Goal: Task Accomplishment & Management: Use online tool/utility

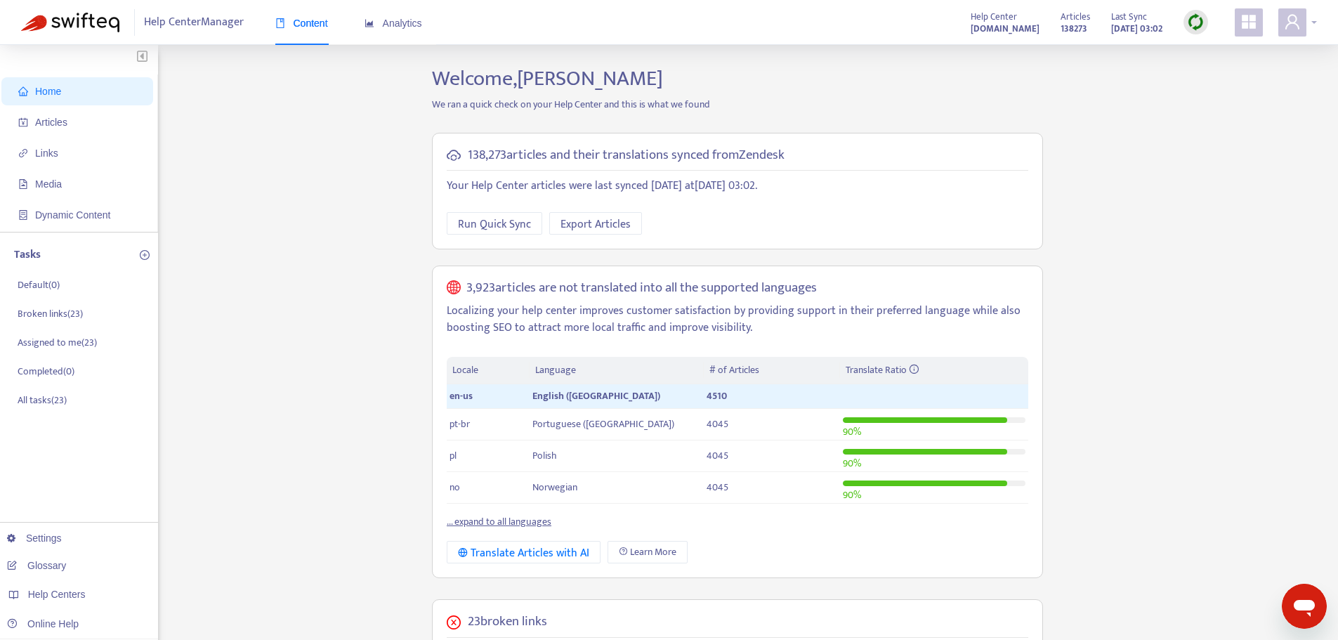
click at [1295, 25] on icon "user" at bounding box center [1292, 21] width 14 height 15
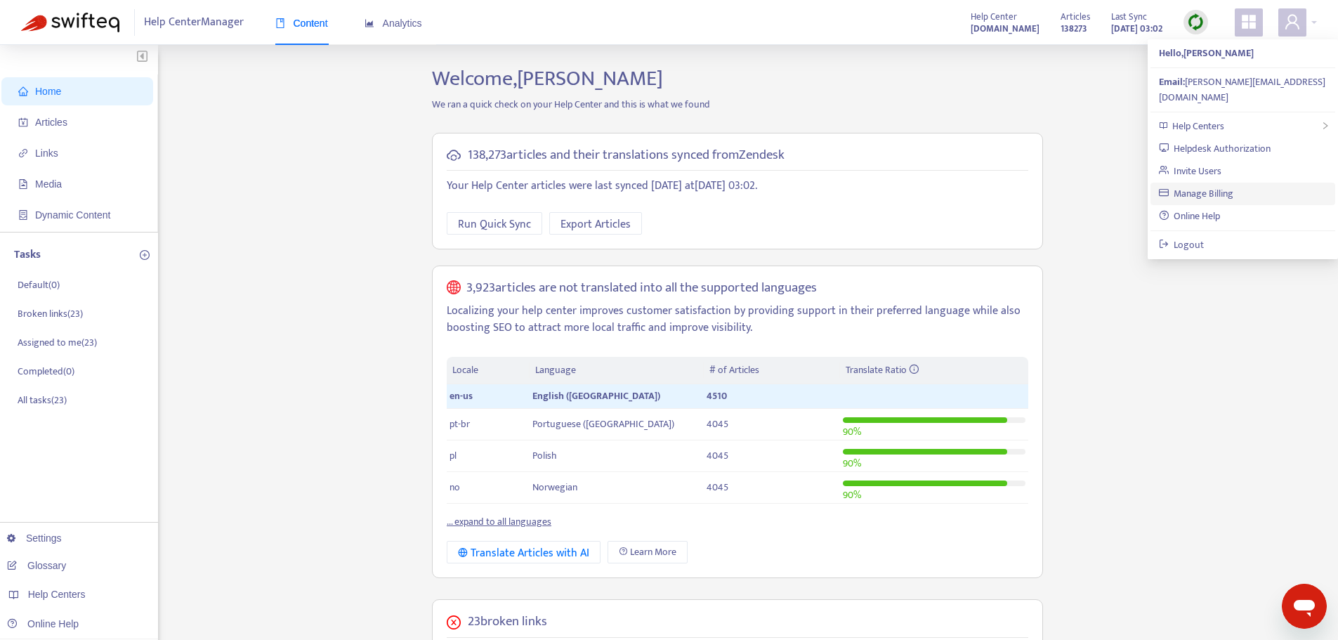
click at [1194, 185] on link "Manage Billing" at bounding box center [1196, 193] width 75 height 16
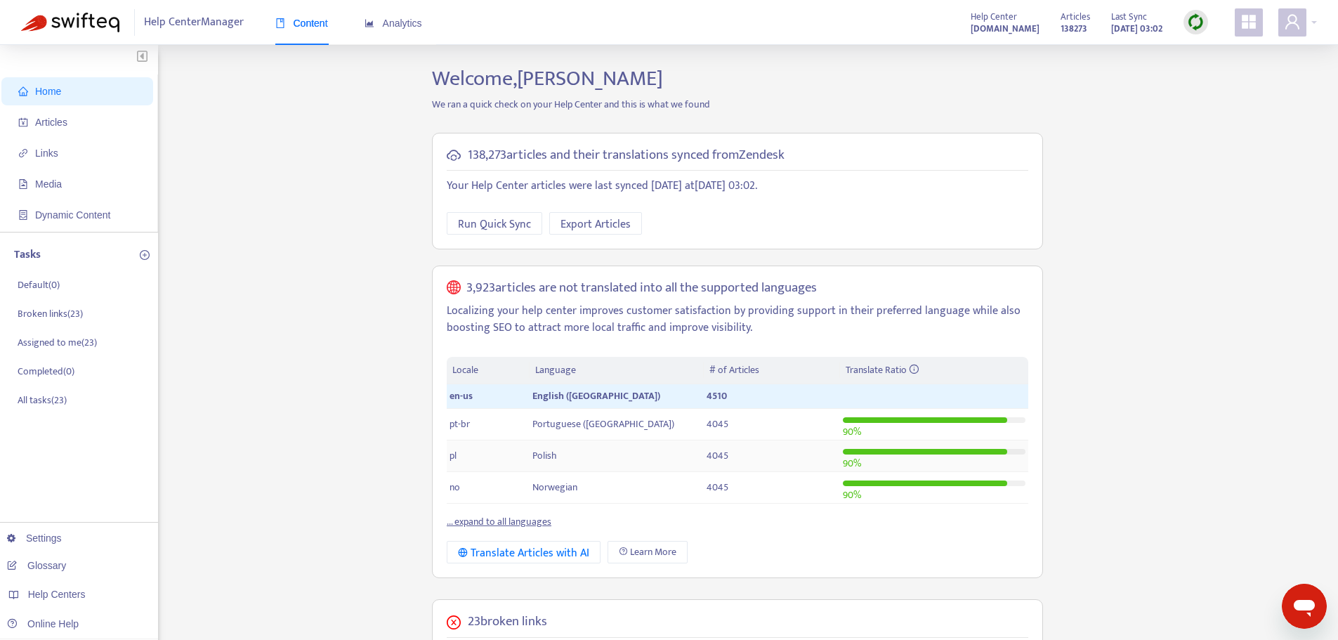
scroll to position [70, 0]
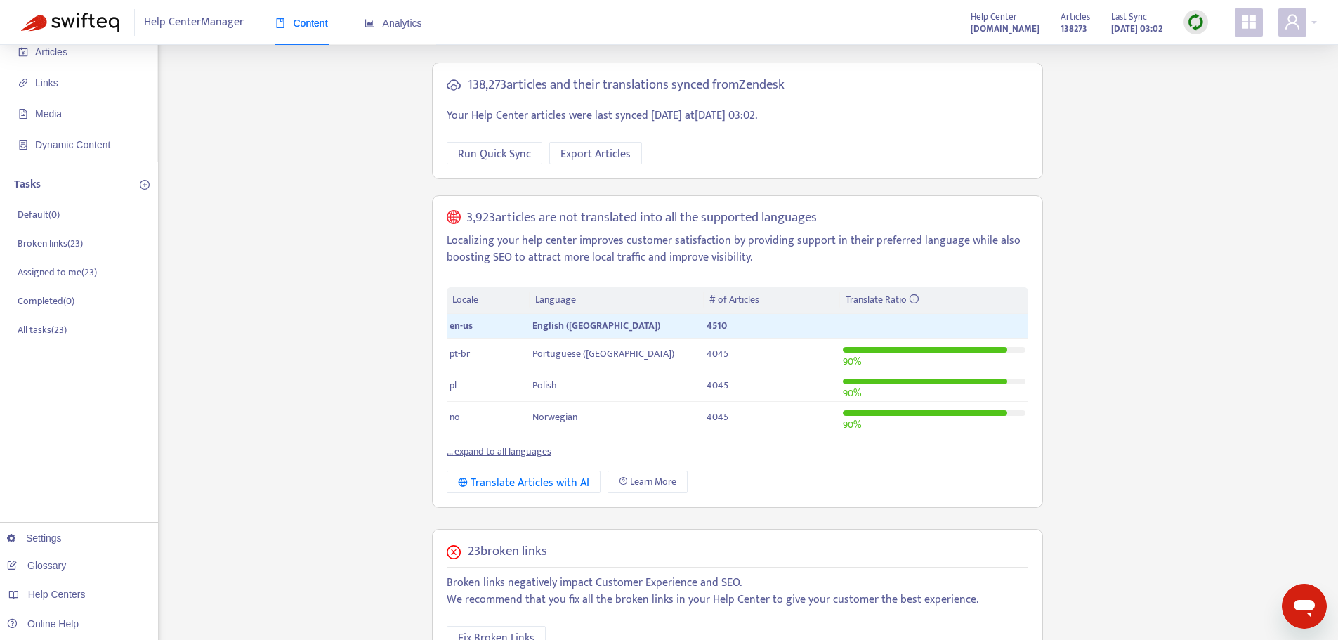
click at [506, 450] on link "... expand to all languages" at bounding box center [499, 451] width 105 height 16
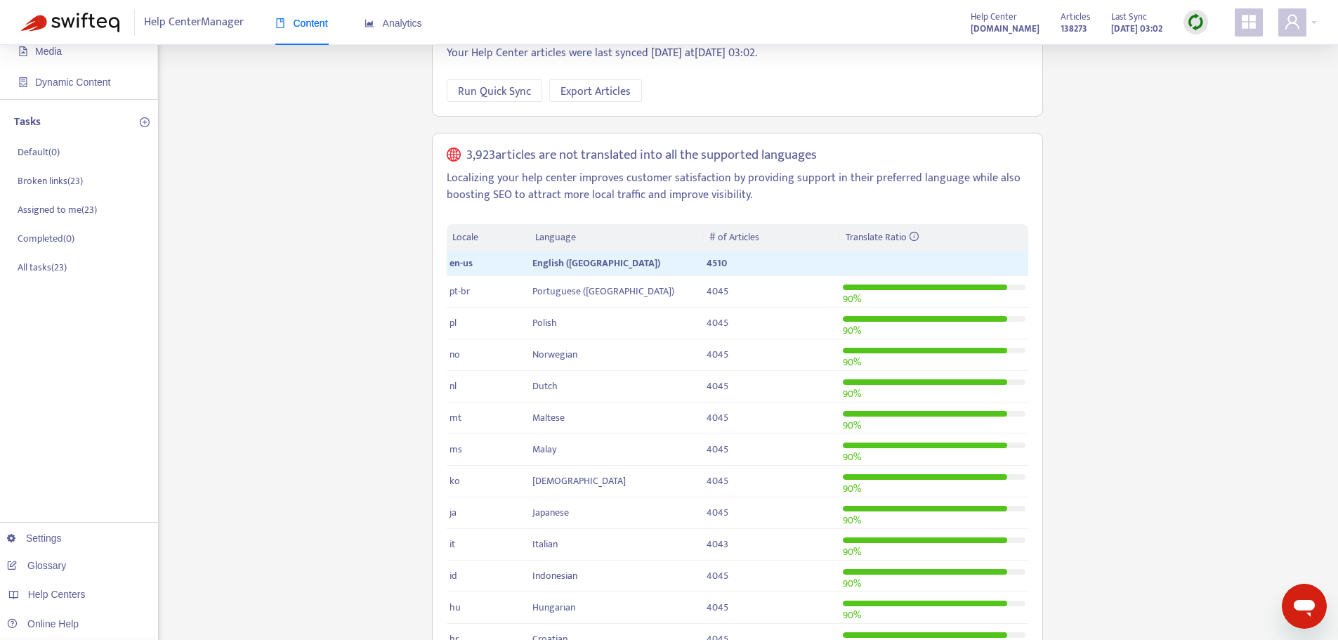
scroll to position [0, 0]
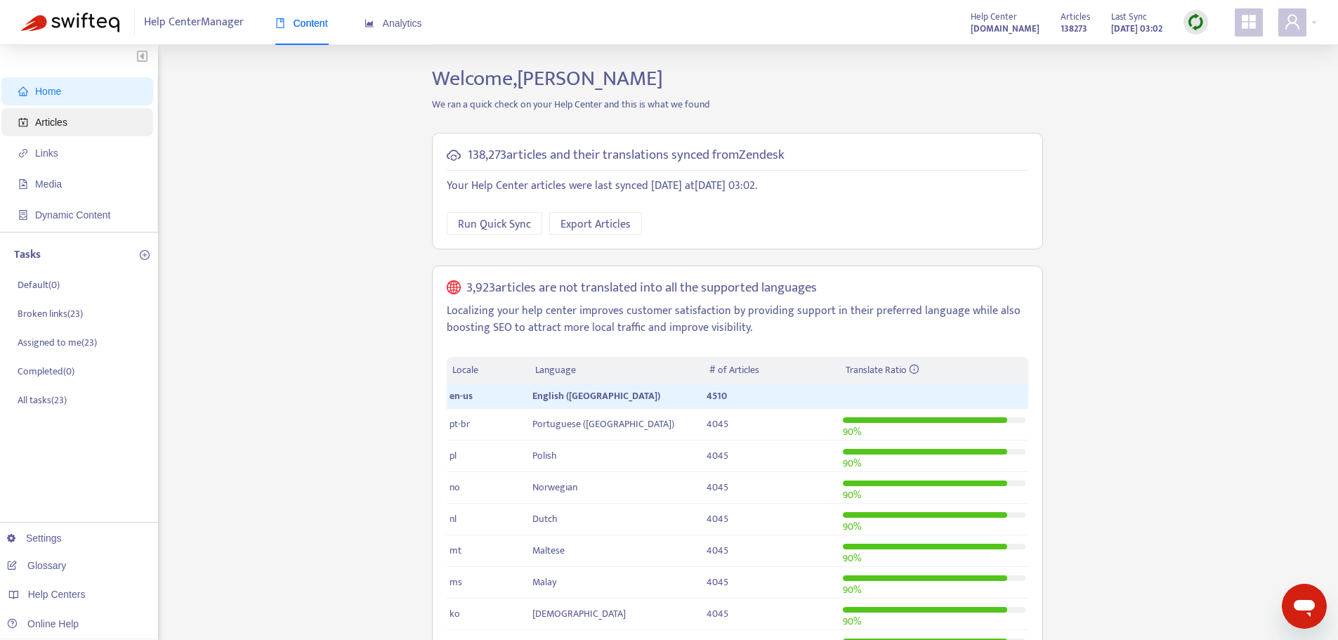
click at [55, 122] on span "Articles" at bounding box center [51, 122] width 32 height 11
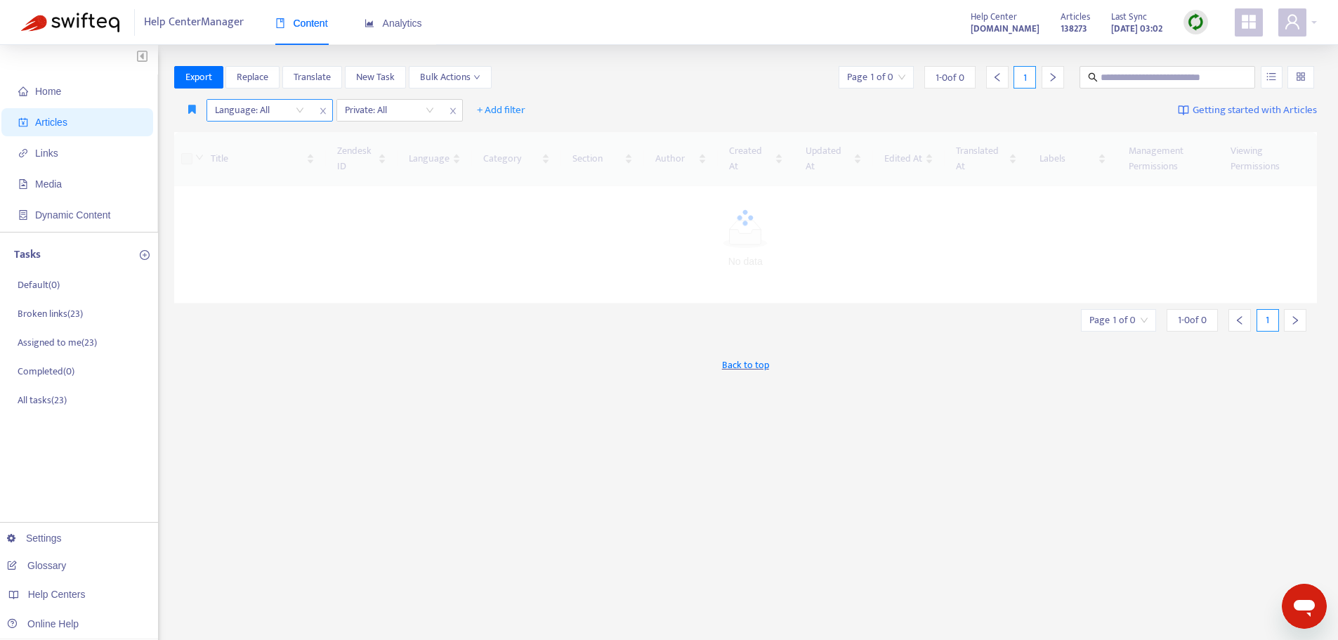
click at [298, 110] on div "Language: All" at bounding box center [259, 110] width 105 height 21
click at [235, 296] on div "en-us" at bounding box center [340, 291] width 244 height 15
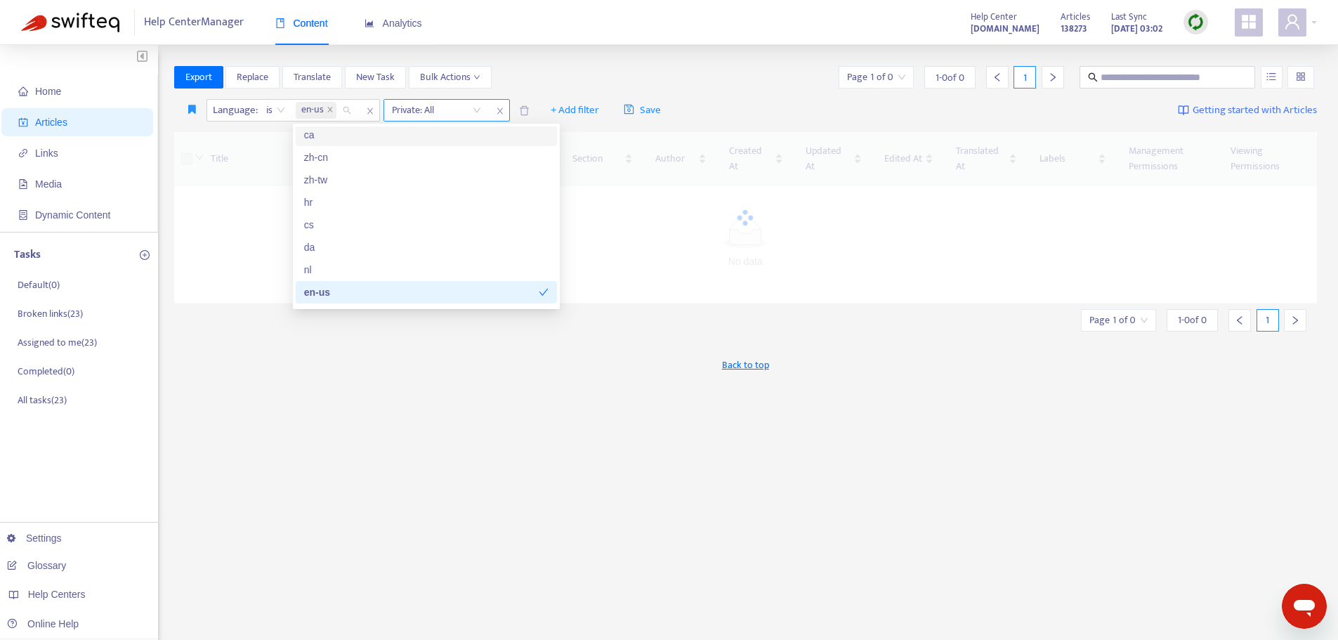
click at [497, 110] on icon "close" at bounding box center [500, 111] width 8 height 8
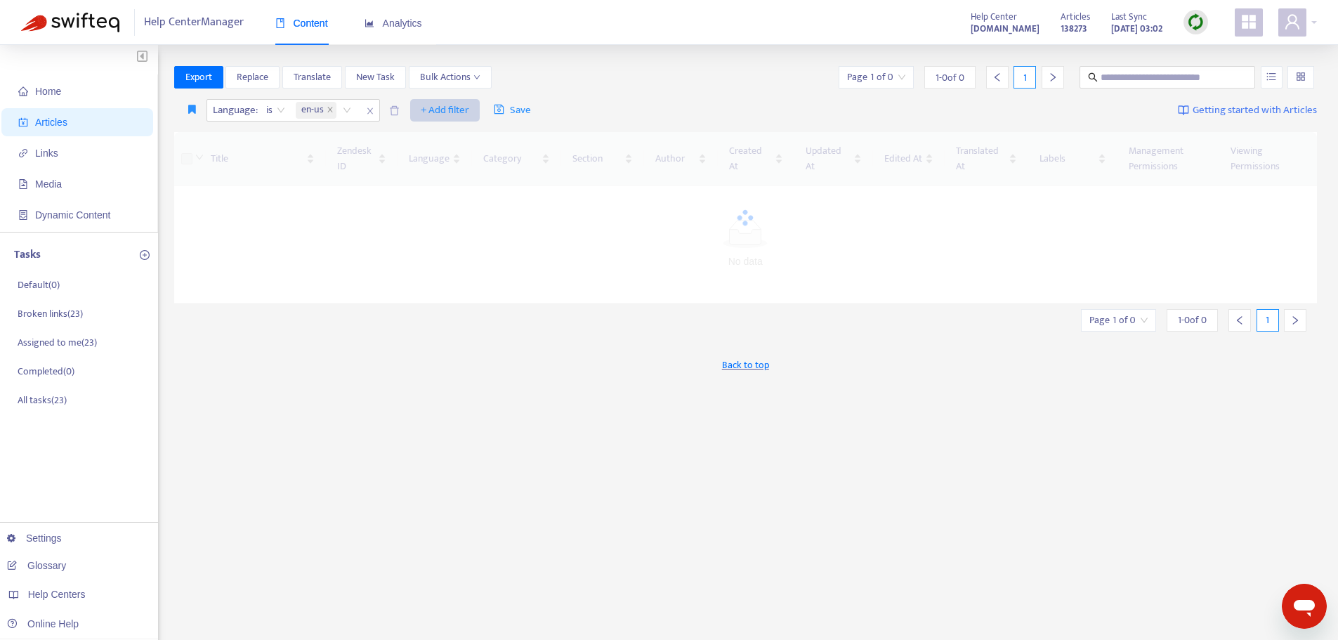
click at [445, 110] on span "+ Add filter" at bounding box center [445, 110] width 48 height 17
click at [456, 164] on span "Not translated to" at bounding box center [465, 160] width 88 height 15
click at [476, 110] on div "Not translated to" at bounding box center [436, 110] width 105 height 21
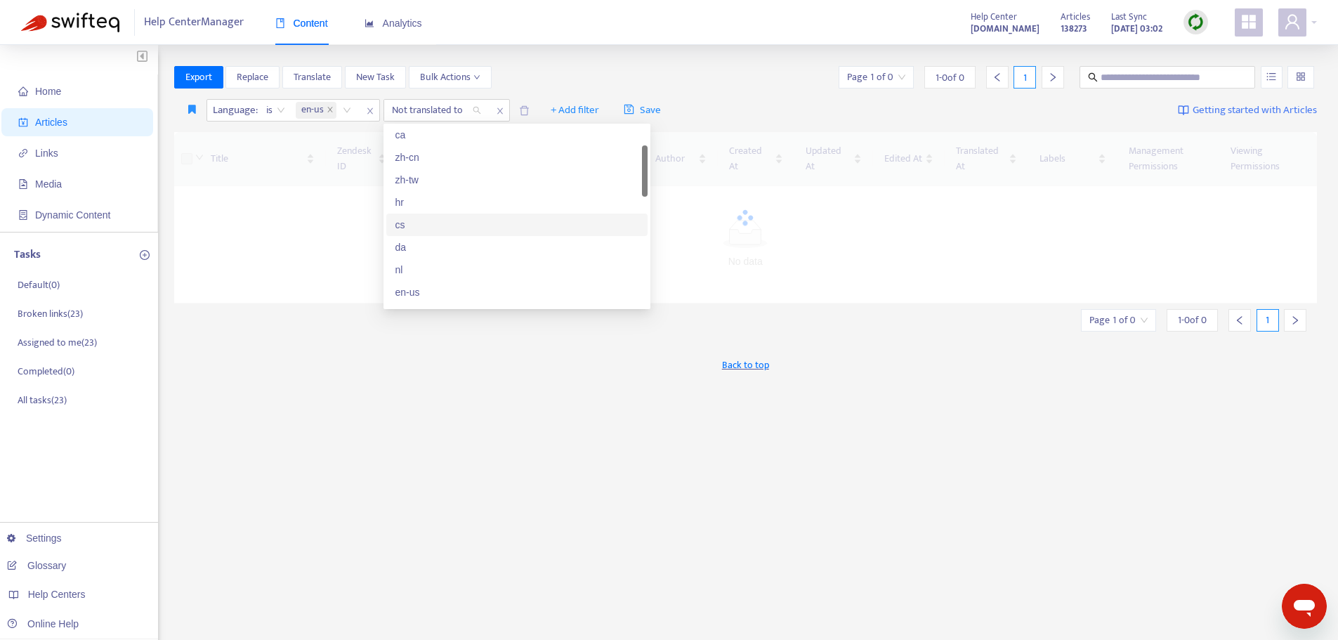
click at [400, 226] on div "cs" at bounding box center [517, 224] width 244 height 15
click at [725, 77] on div "Export Replace Translate New Task Bulk Actions Page 1 of 0 1 - 0 of 0 1" at bounding box center [745, 77] width 1143 height 22
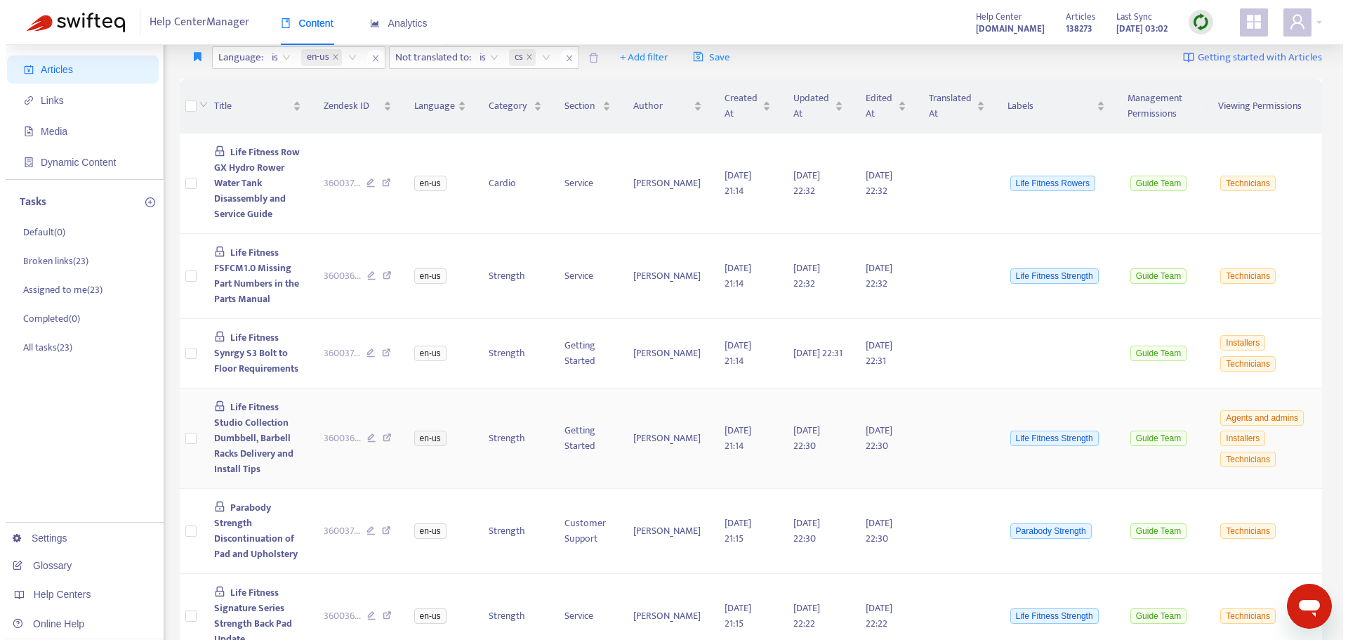
scroll to position [0, 0]
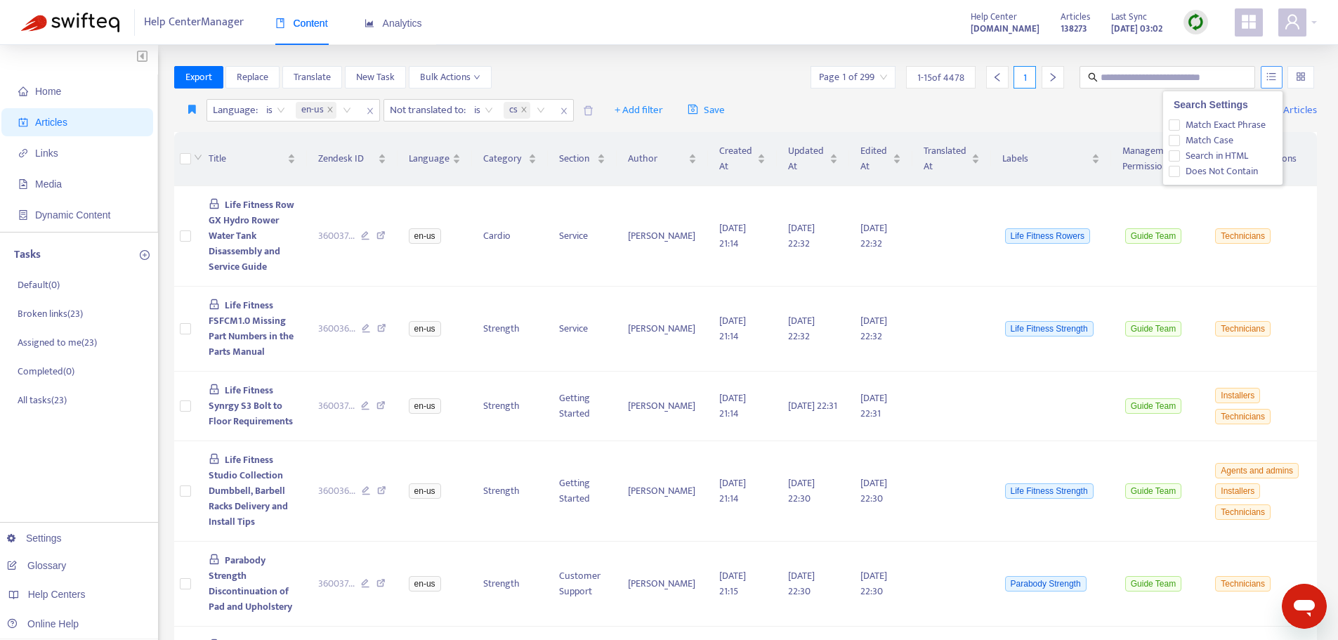
click at [1273, 77] on icon "unordered-list" at bounding box center [1271, 76] width 9 height 8
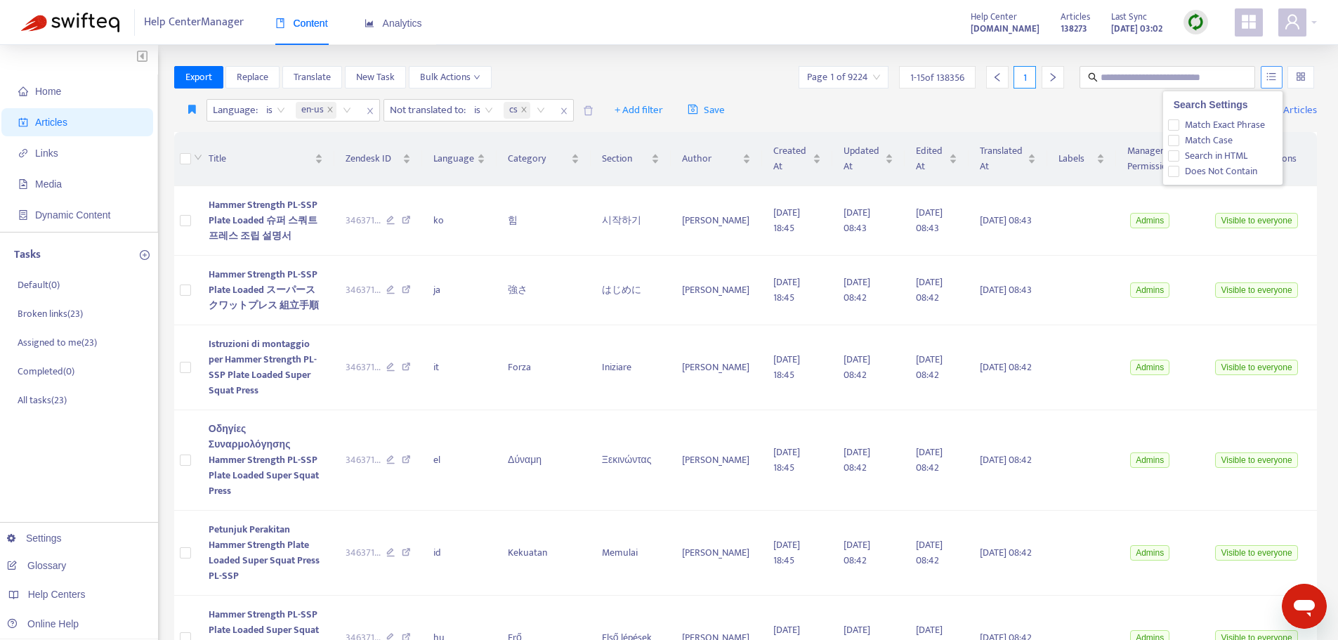
click at [1273, 77] on icon "unordered-list" at bounding box center [1271, 76] width 9 height 8
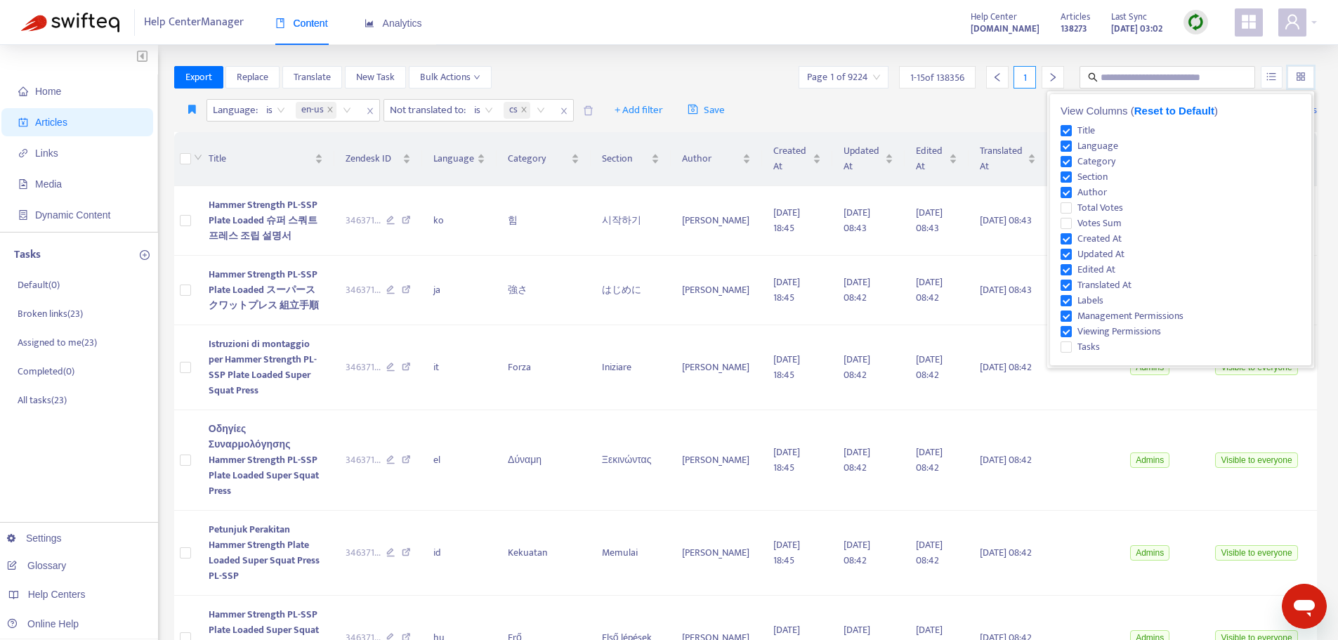
click at [1298, 77] on input "search" at bounding box center [1301, 77] width 10 height 21
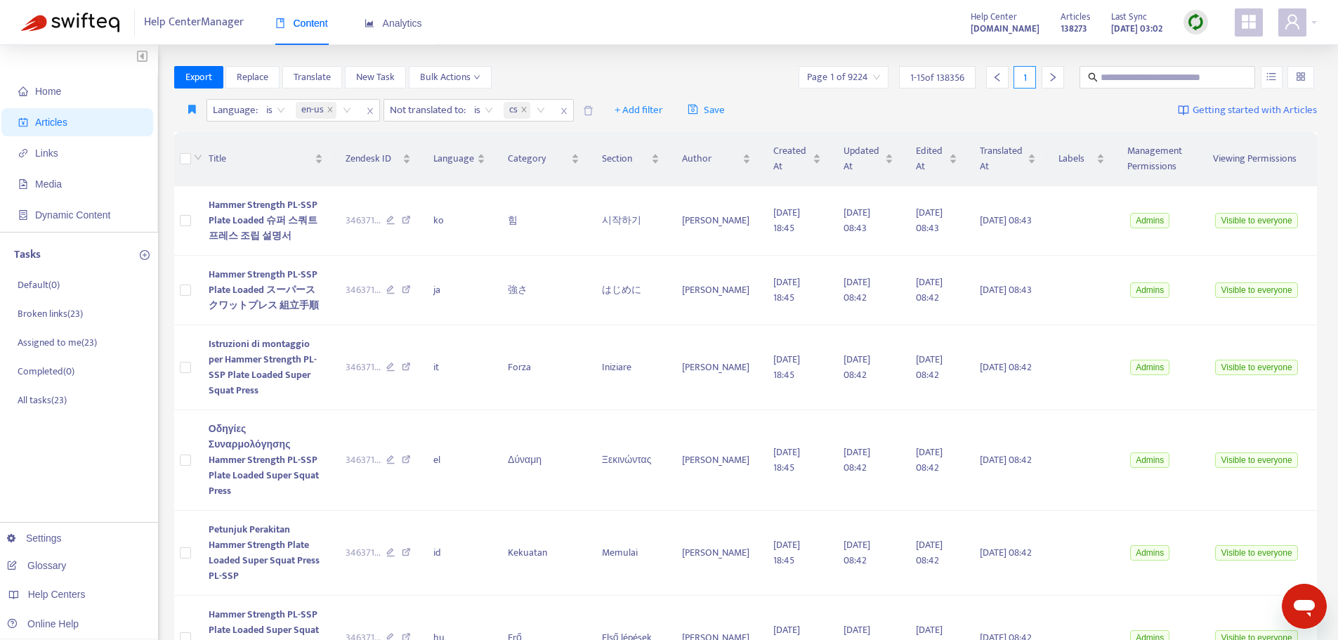
click at [559, 74] on div "Export Replace Translate New Task Bulk Actions Page 1 of 9224 1 - 15 of 138356 1" at bounding box center [745, 77] width 1143 height 22
click at [371, 110] on icon "close" at bounding box center [370, 111] width 8 height 8
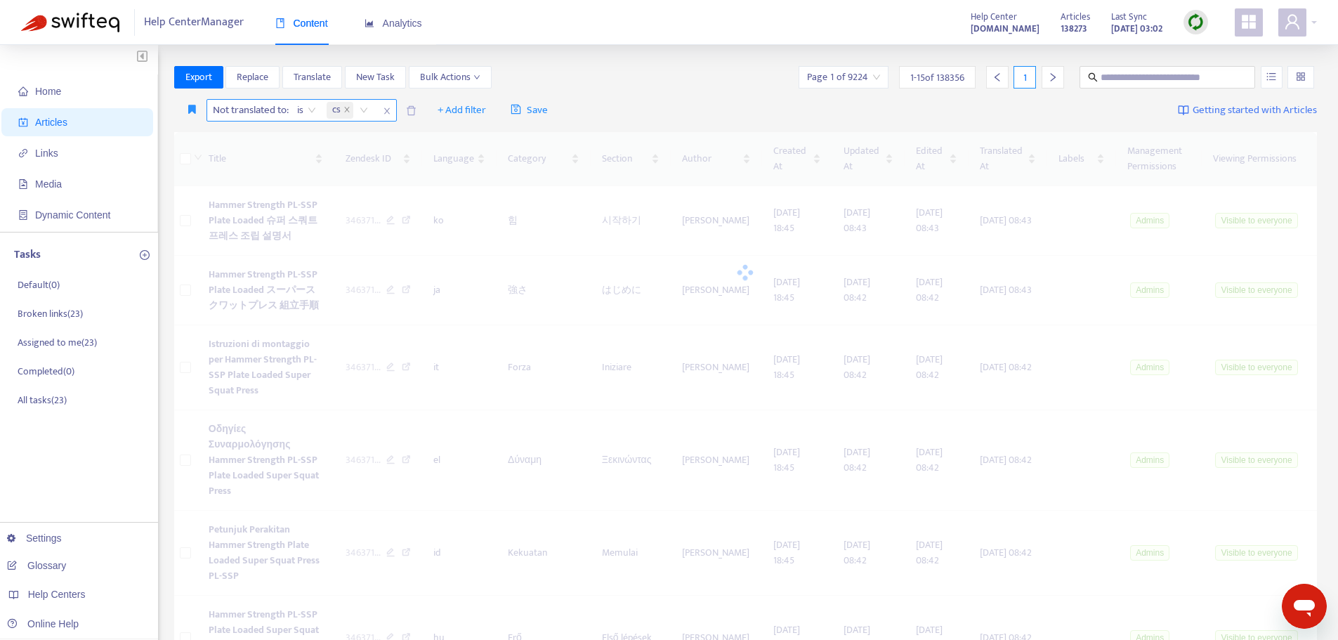
click at [388, 110] on icon "close" at bounding box center [387, 111] width 8 height 8
click at [258, 106] on span "+ Add filter" at bounding box center [245, 110] width 48 height 17
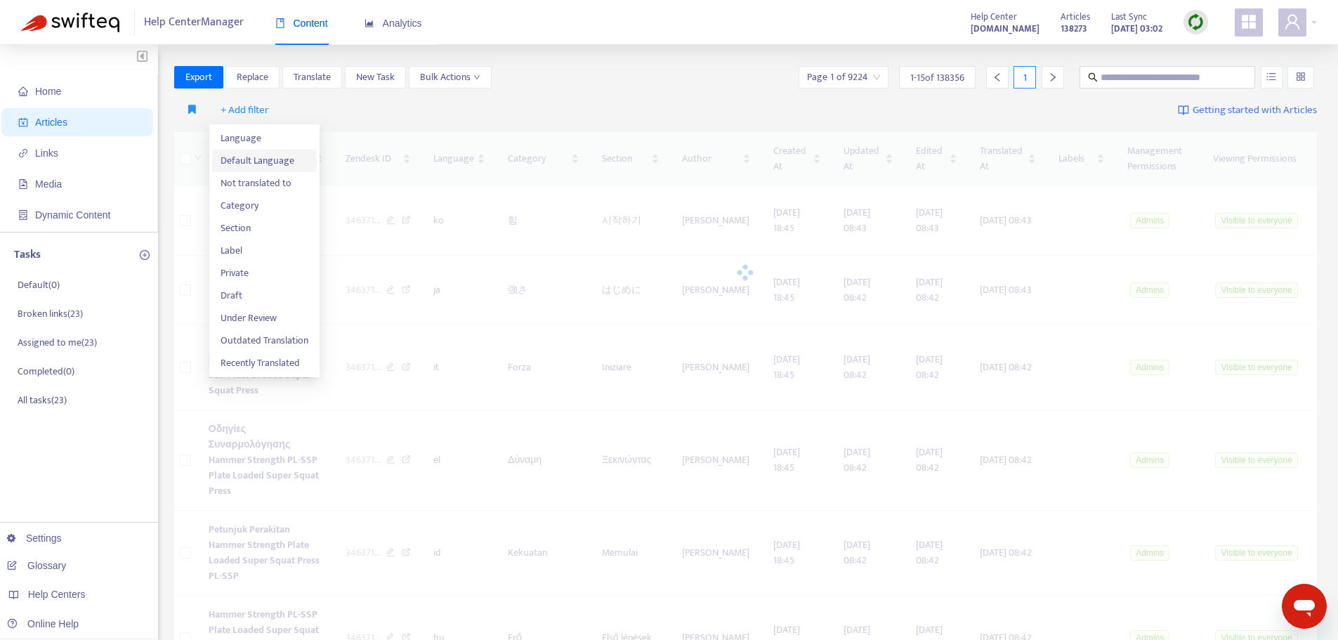
click at [256, 153] on span "Default Language" at bounding box center [265, 160] width 88 height 15
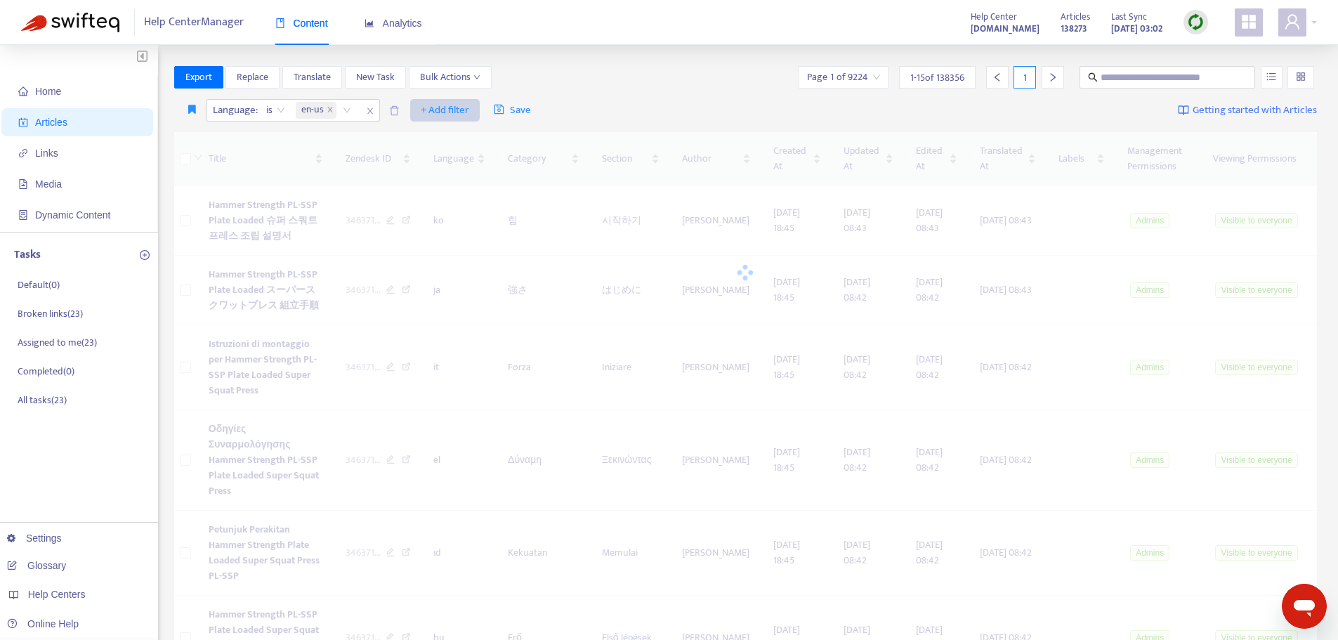
click at [452, 112] on span "+ Add filter" at bounding box center [445, 110] width 48 height 17
click at [456, 164] on span "Not translated to" at bounding box center [465, 160] width 88 height 15
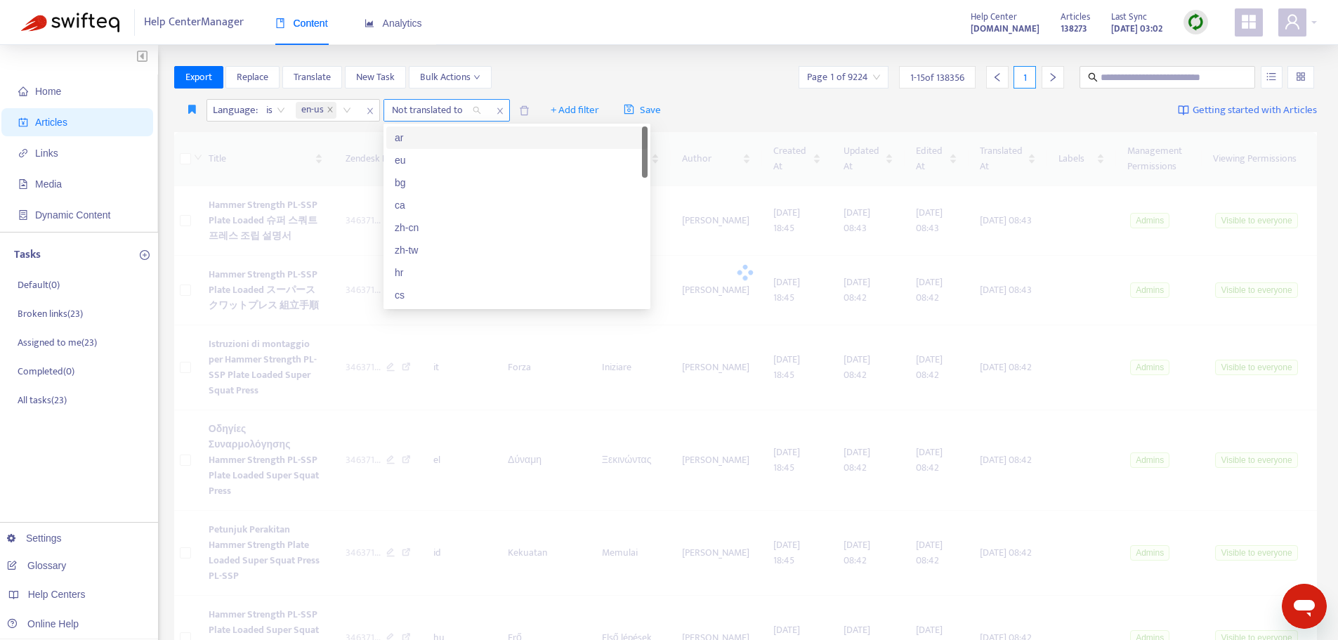
click at [480, 112] on div "Not translated to" at bounding box center [436, 110] width 105 height 21
click at [399, 294] on div "cs" at bounding box center [517, 294] width 244 height 15
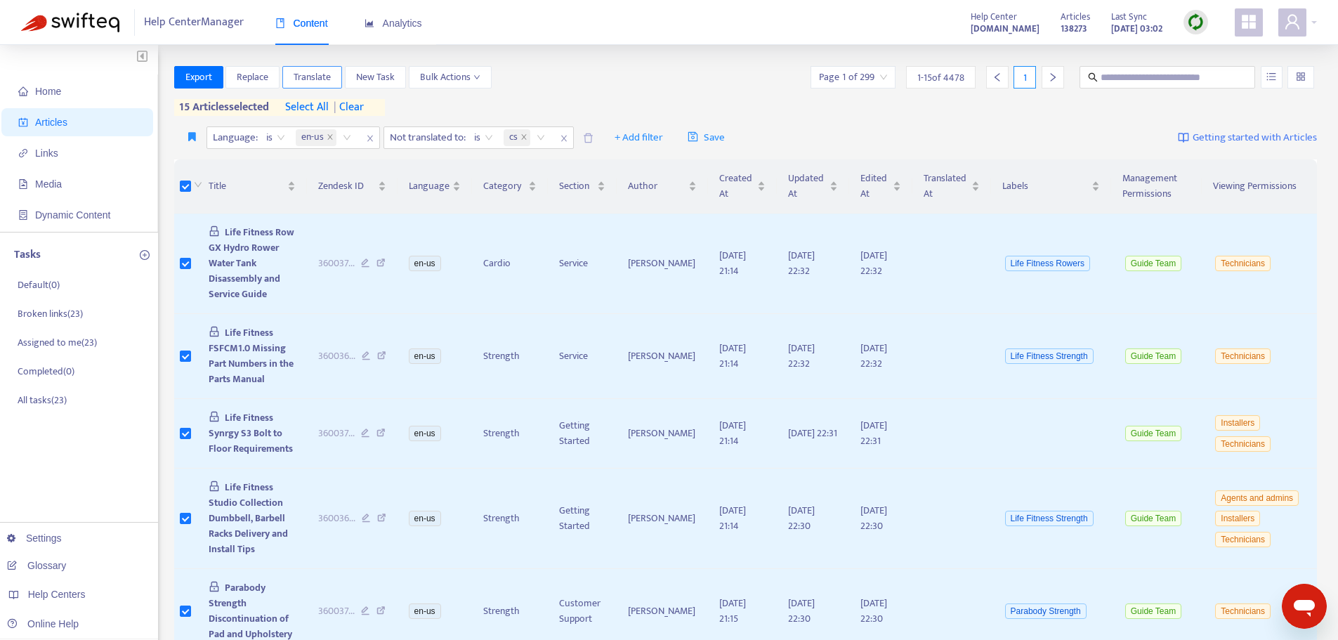
click at [302, 76] on span "Translate" at bounding box center [312, 77] width 37 height 15
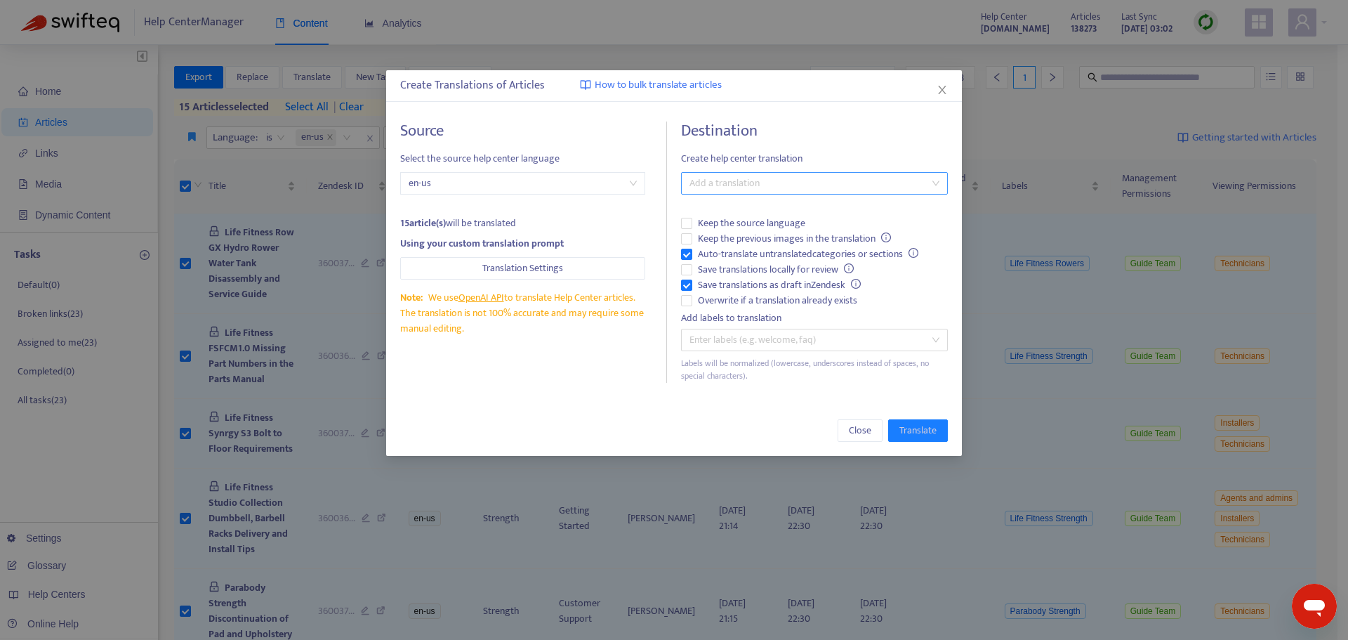
click at [712, 187] on div at bounding box center [808, 183] width 246 height 17
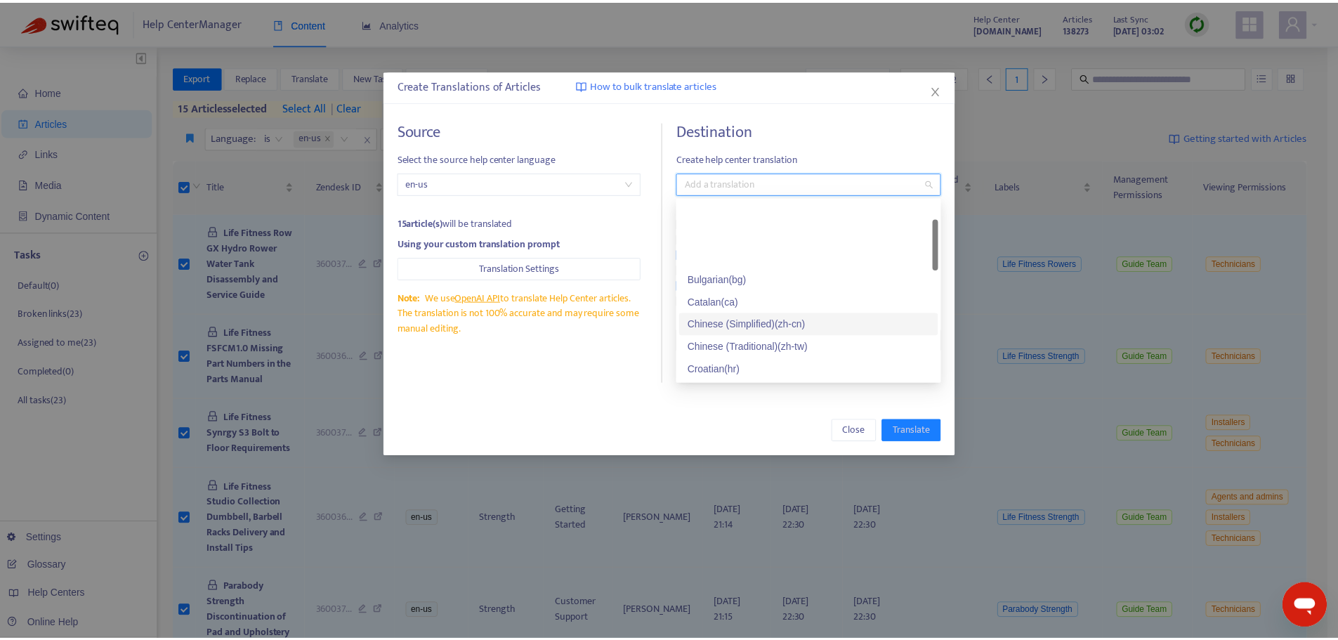
scroll to position [70, 0]
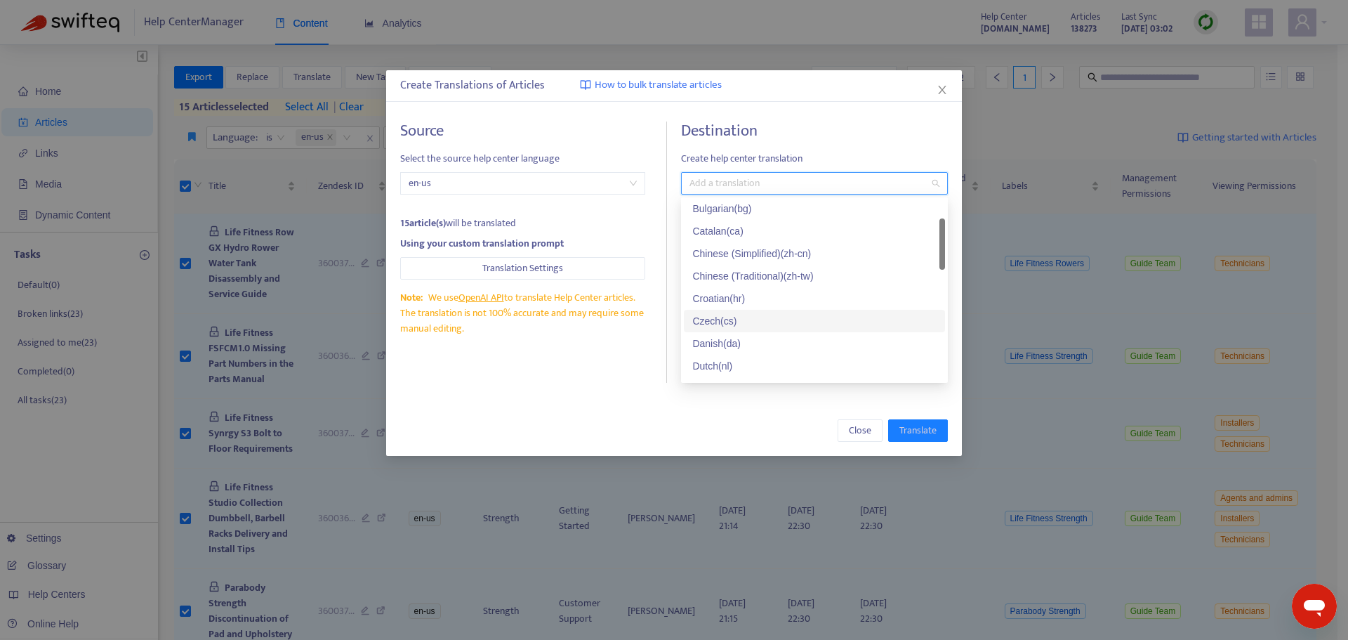
click at [718, 320] on div "Czech ( cs )" at bounding box center [814, 320] width 244 height 15
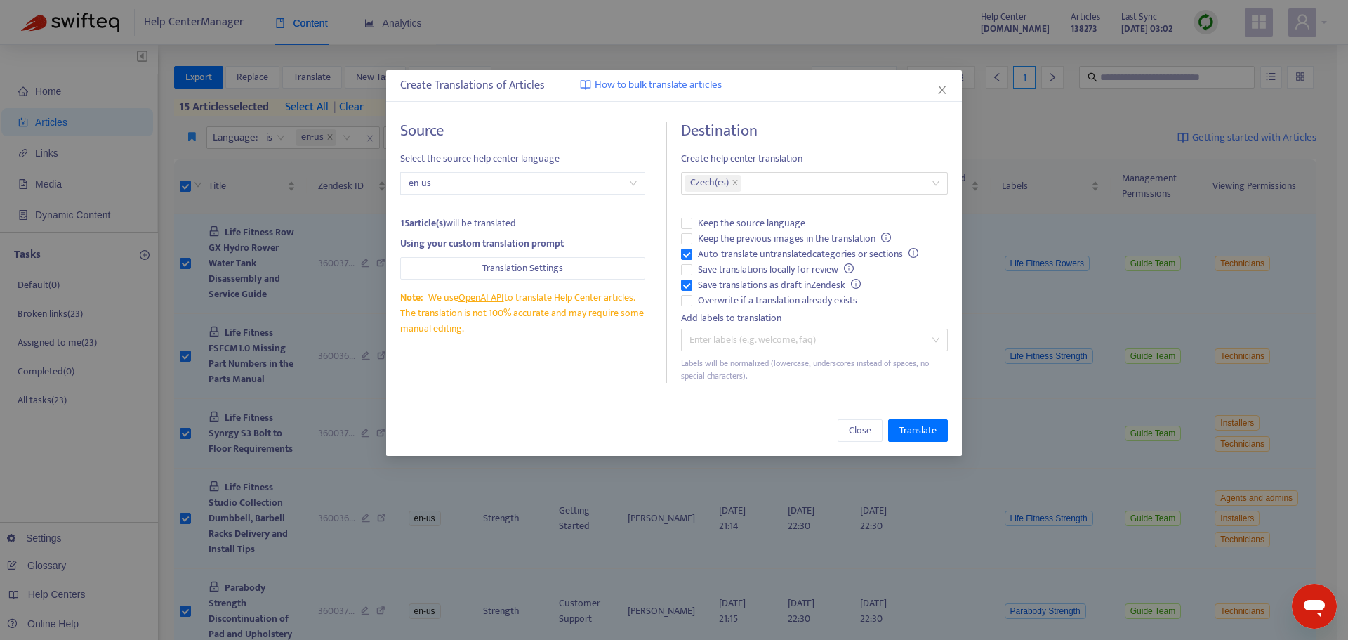
click at [598, 369] on div "Source Select the source help center language en-us 15 article(s) will be trans…" at bounding box center [533, 251] width 267 height 261
click at [912, 433] on span "Translate" at bounding box center [918, 430] width 37 height 15
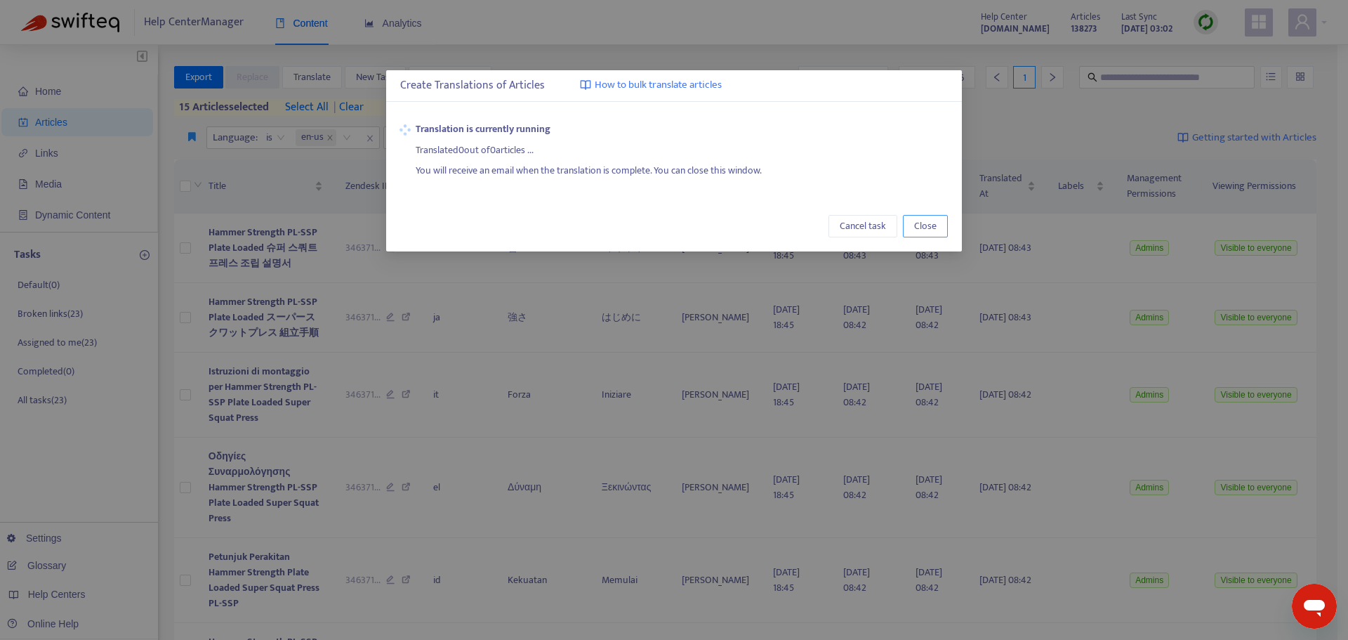
click at [919, 229] on span "Close" at bounding box center [925, 225] width 22 height 15
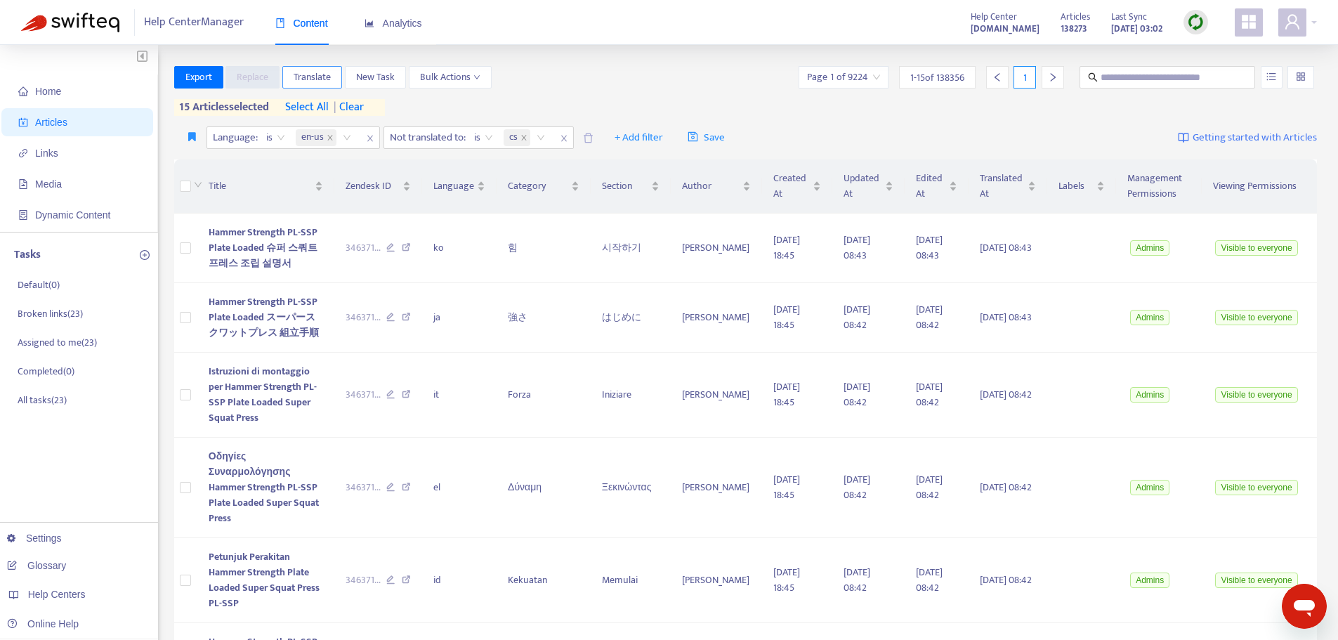
click at [315, 77] on span "Translate" at bounding box center [312, 77] width 37 height 15
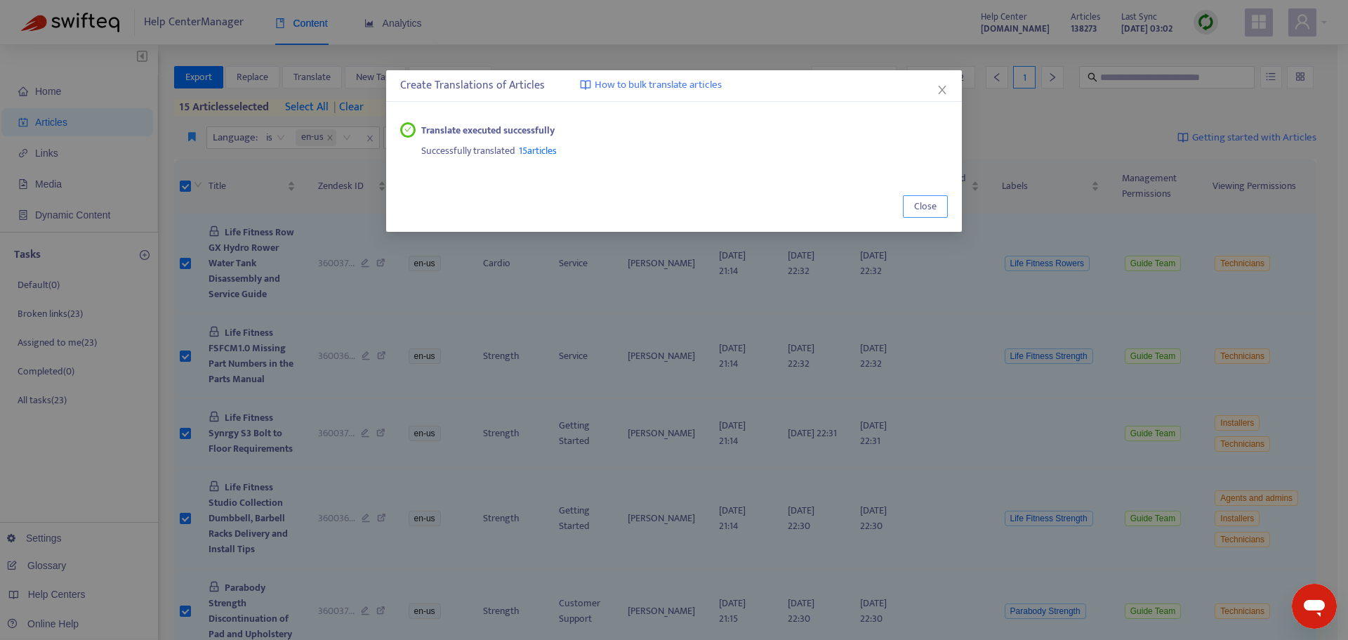
click at [922, 210] on span "Close" at bounding box center [925, 206] width 22 height 15
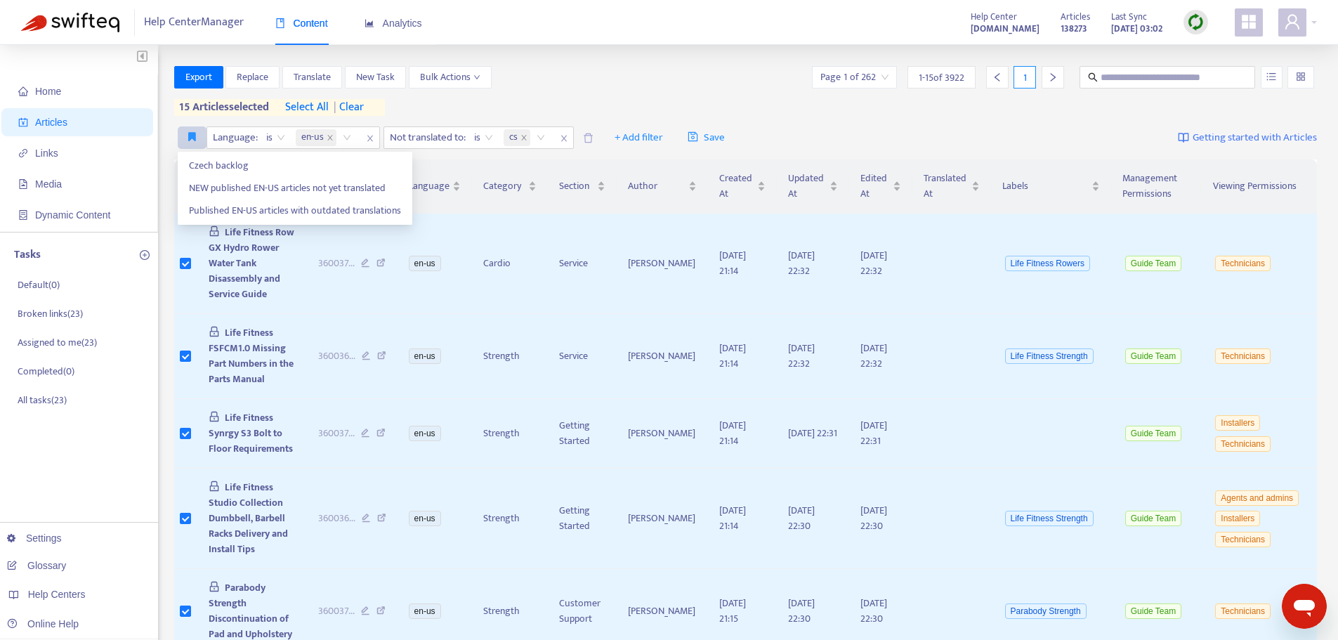
click at [190, 134] on icon "button" at bounding box center [192, 136] width 8 height 11
click at [205, 160] on span "Czech backlog" at bounding box center [295, 165] width 212 height 15
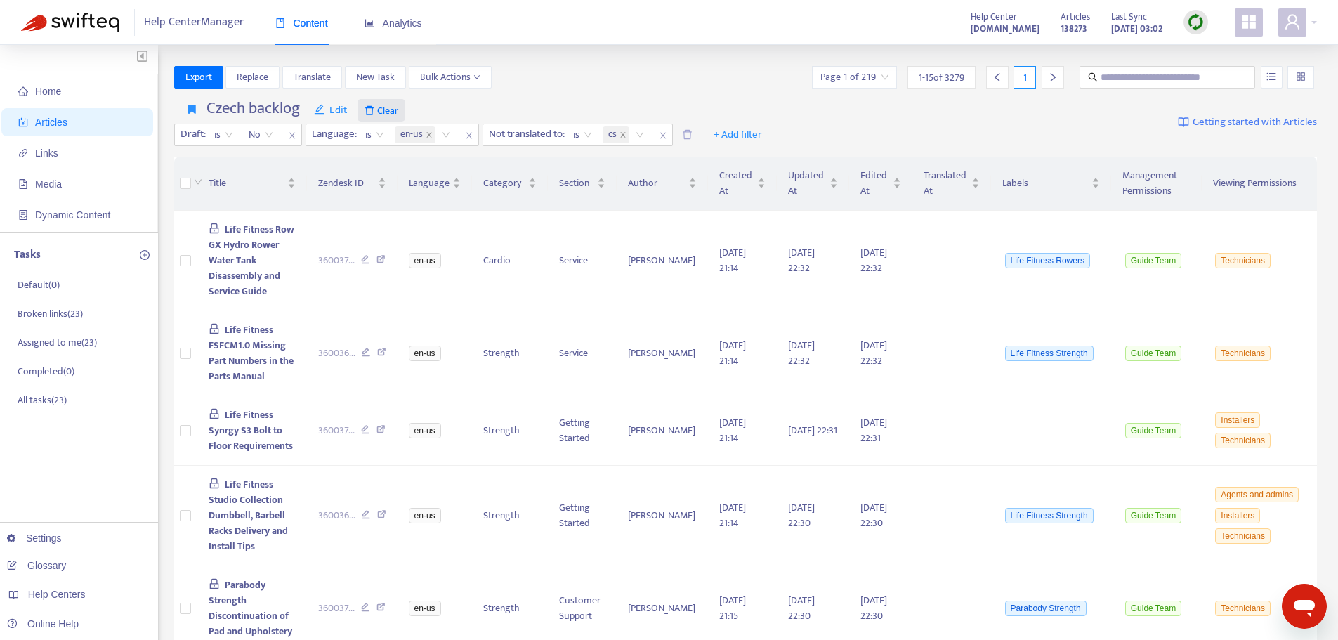
click at [383, 110] on span "Clear" at bounding box center [381, 110] width 48 height 22
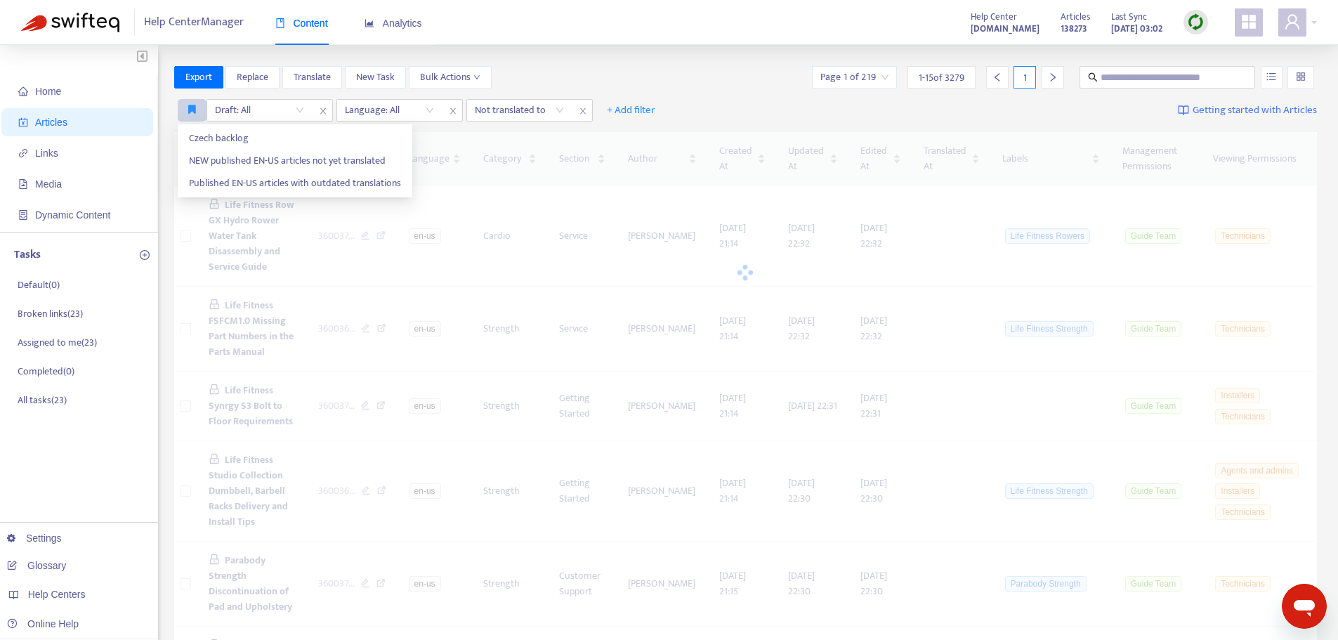
click at [188, 109] on icon "button" at bounding box center [192, 109] width 8 height 11
click at [226, 135] on span "Czech backlog" at bounding box center [295, 138] width 212 height 15
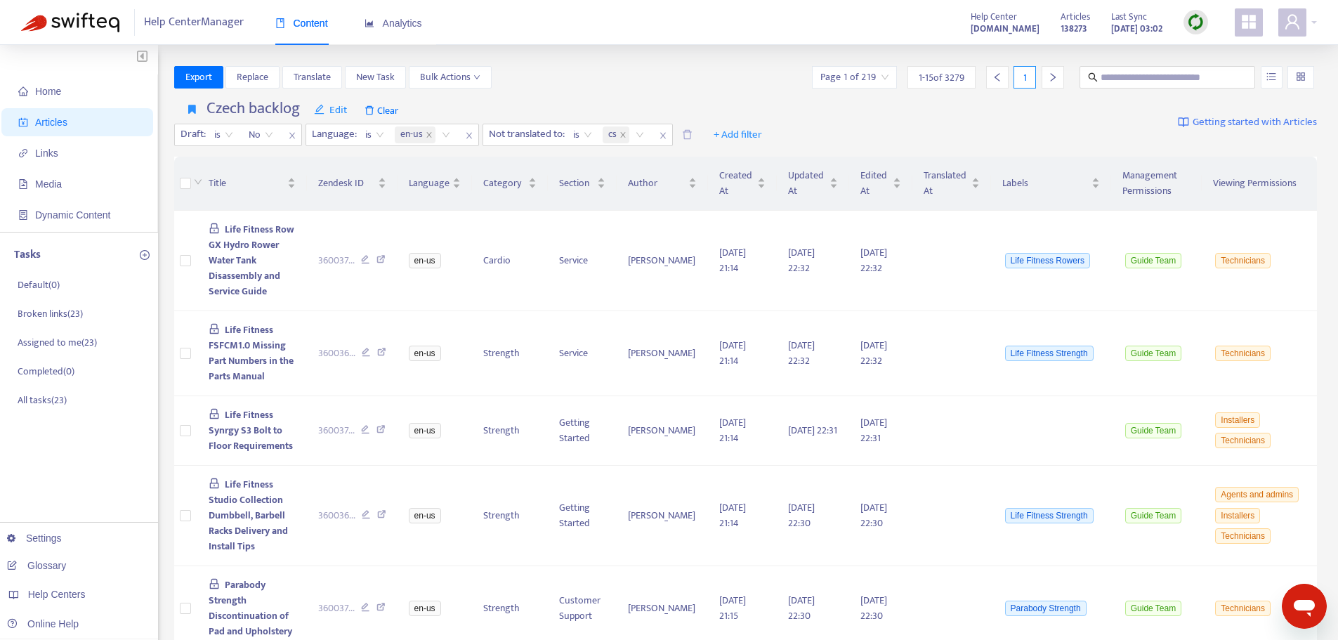
click at [1049, 79] on icon "right" at bounding box center [1053, 77] width 10 height 10
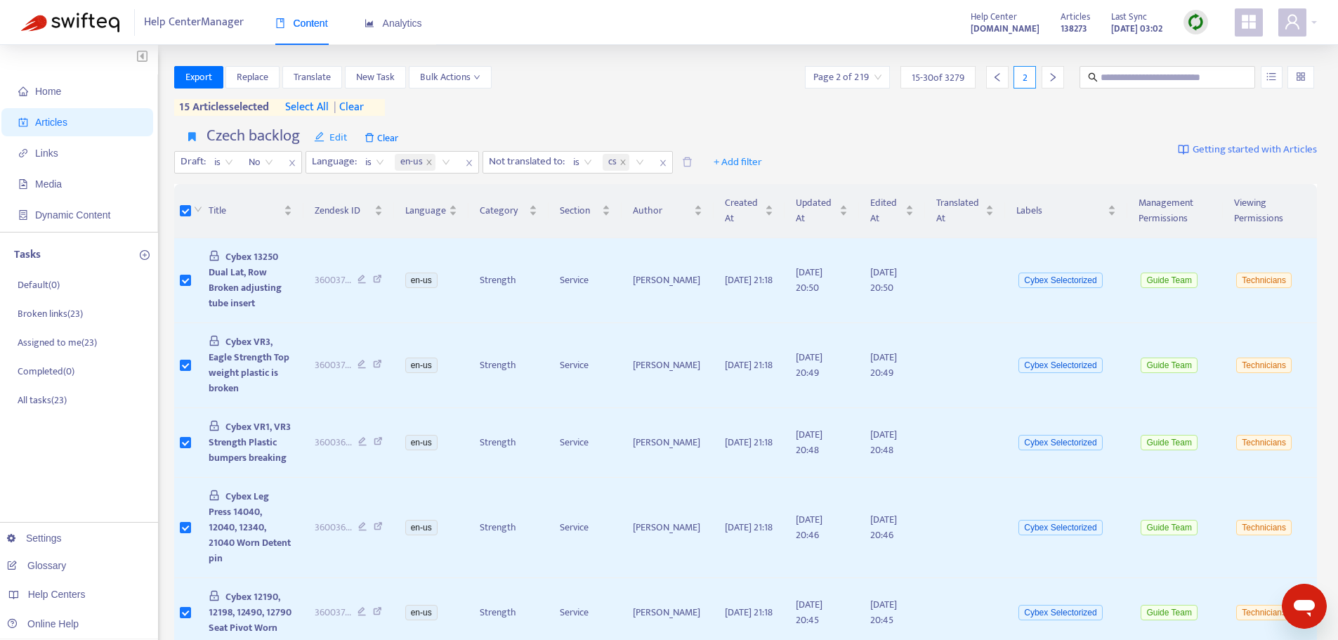
click at [1051, 78] on icon "right" at bounding box center [1053, 77] width 10 height 10
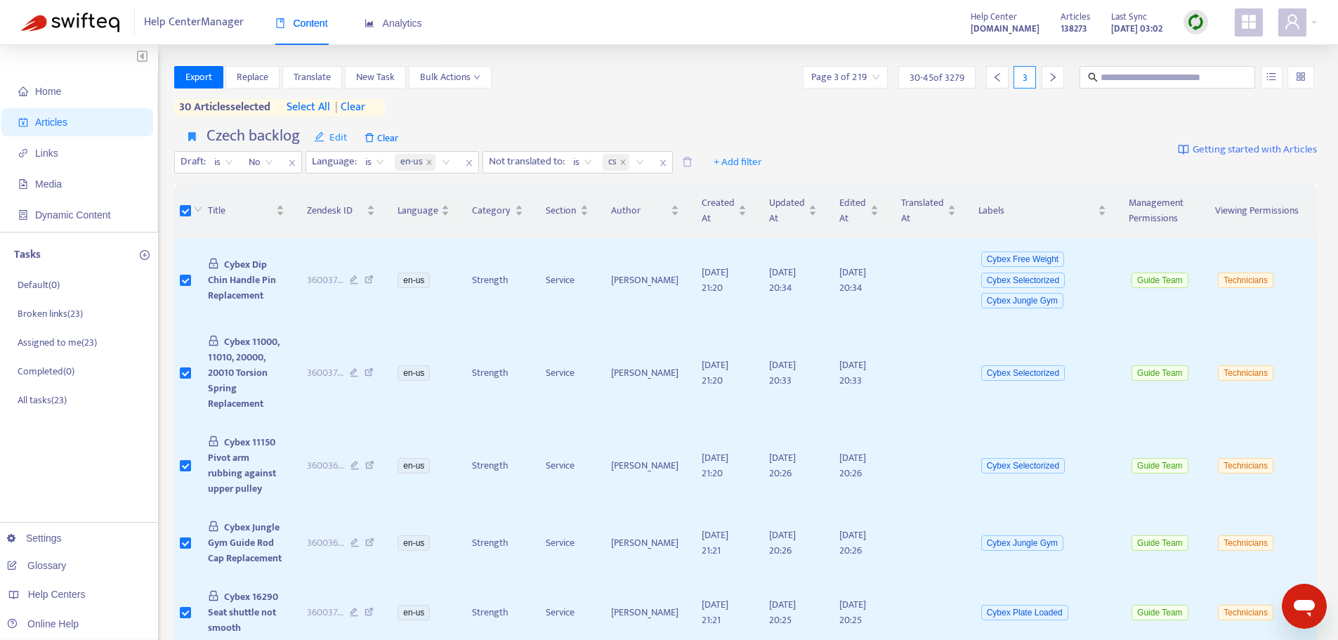
click at [1053, 77] on icon "right" at bounding box center [1053, 77] width 10 height 10
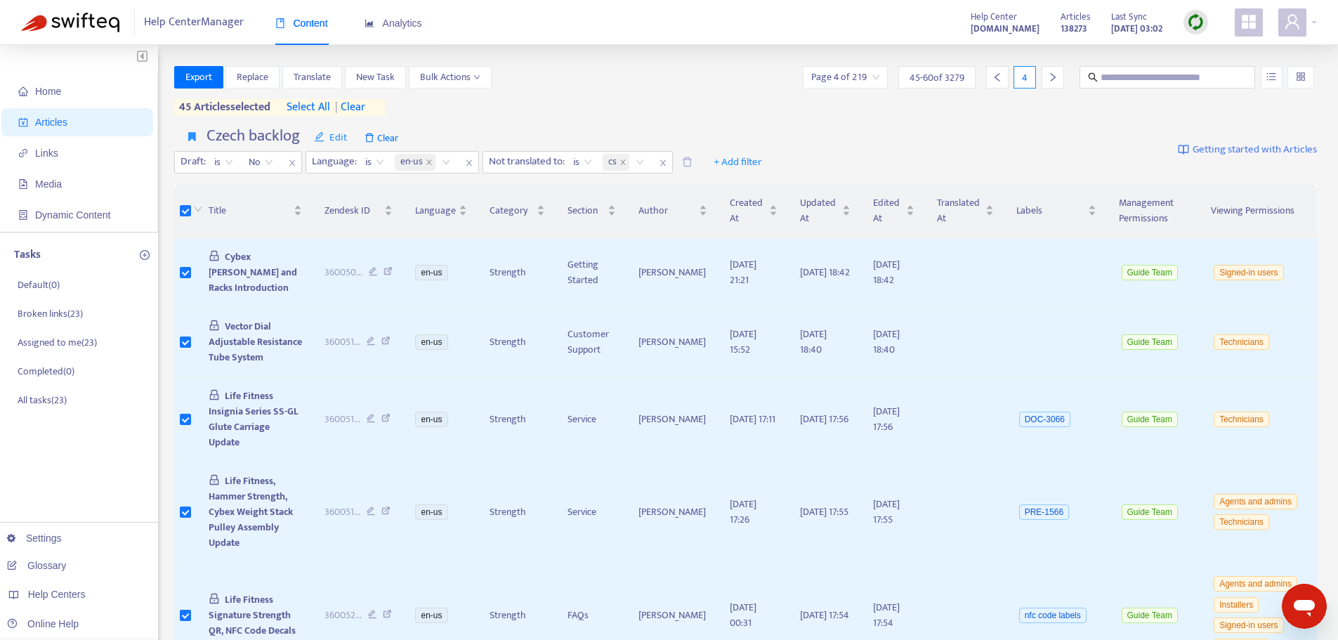
click at [1051, 79] on icon "right" at bounding box center [1053, 77] width 10 height 10
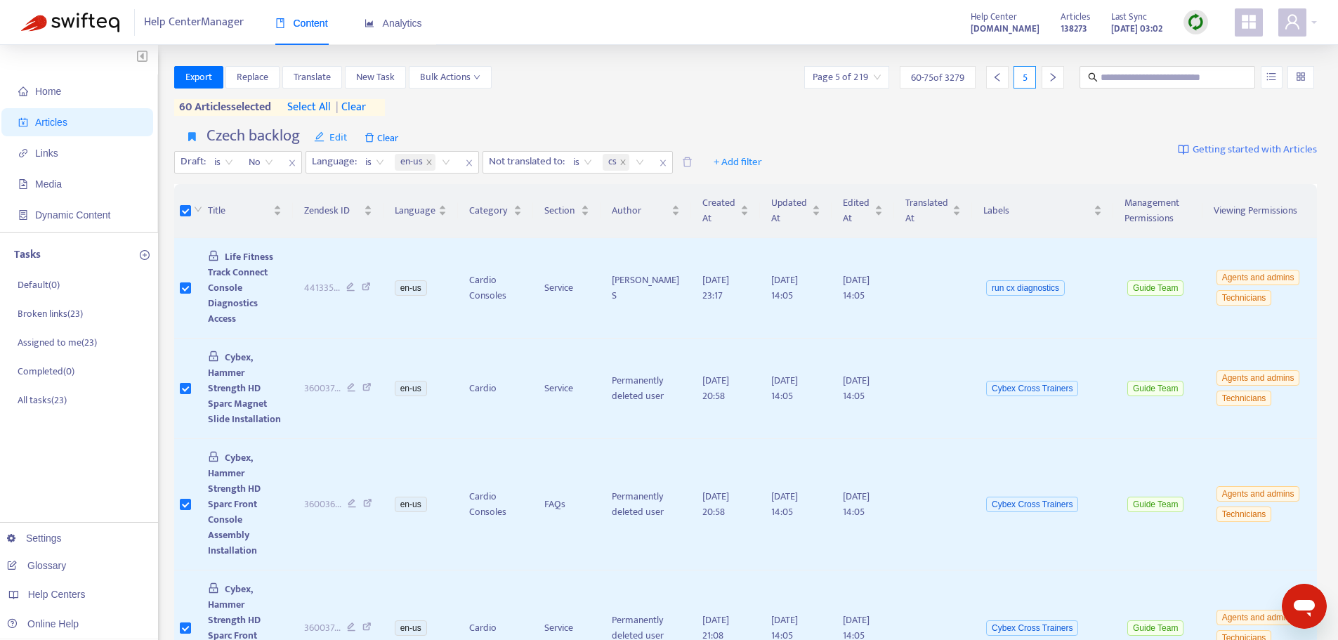
click at [1058, 77] on div at bounding box center [1052, 77] width 22 height 22
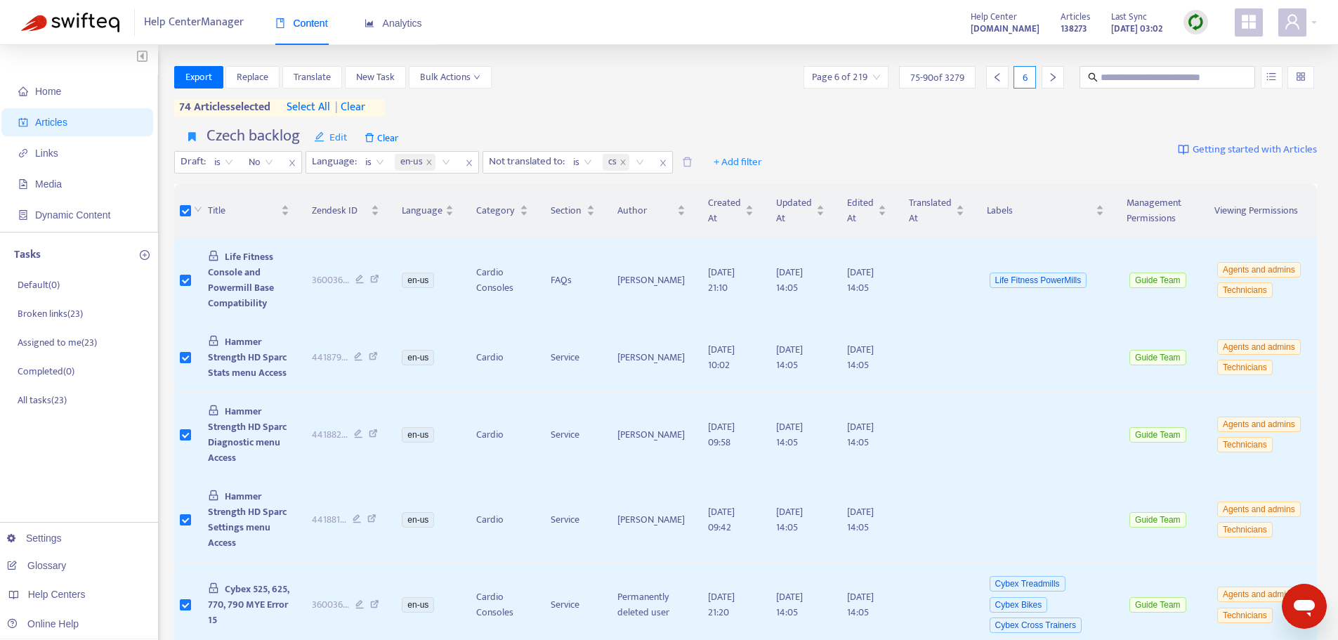
click at [1048, 79] on icon "right" at bounding box center [1053, 77] width 10 height 10
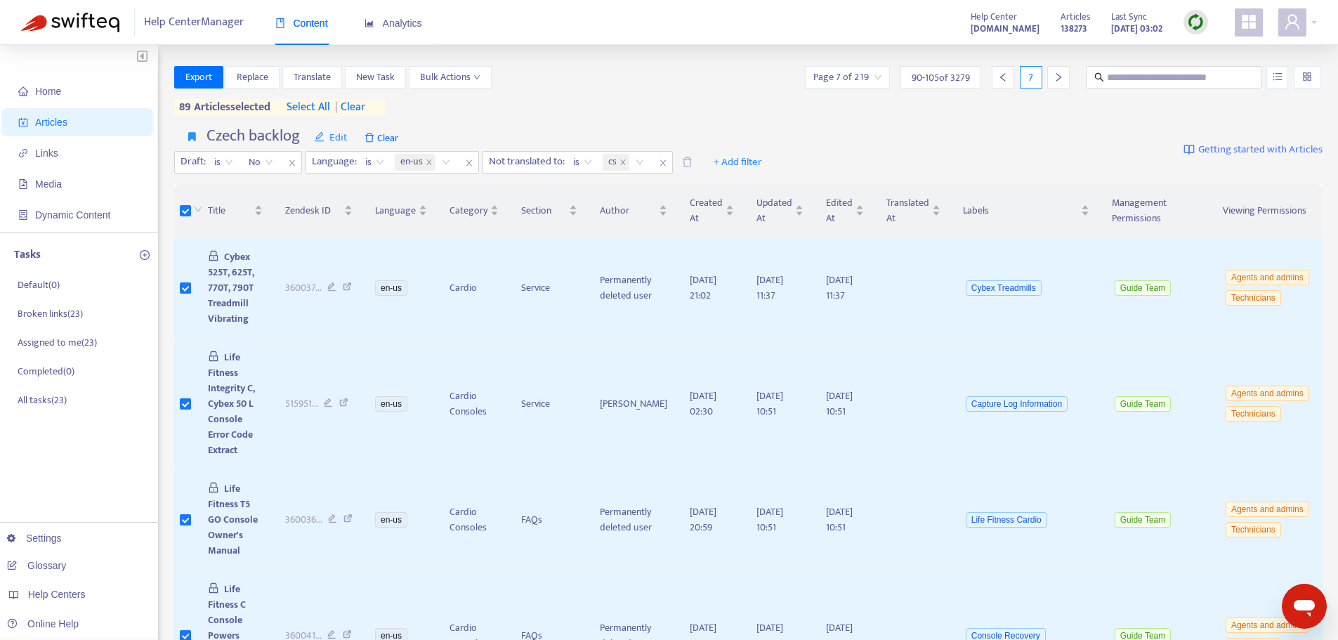
click at [1053, 81] on icon "right" at bounding box center [1058, 77] width 10 height 10
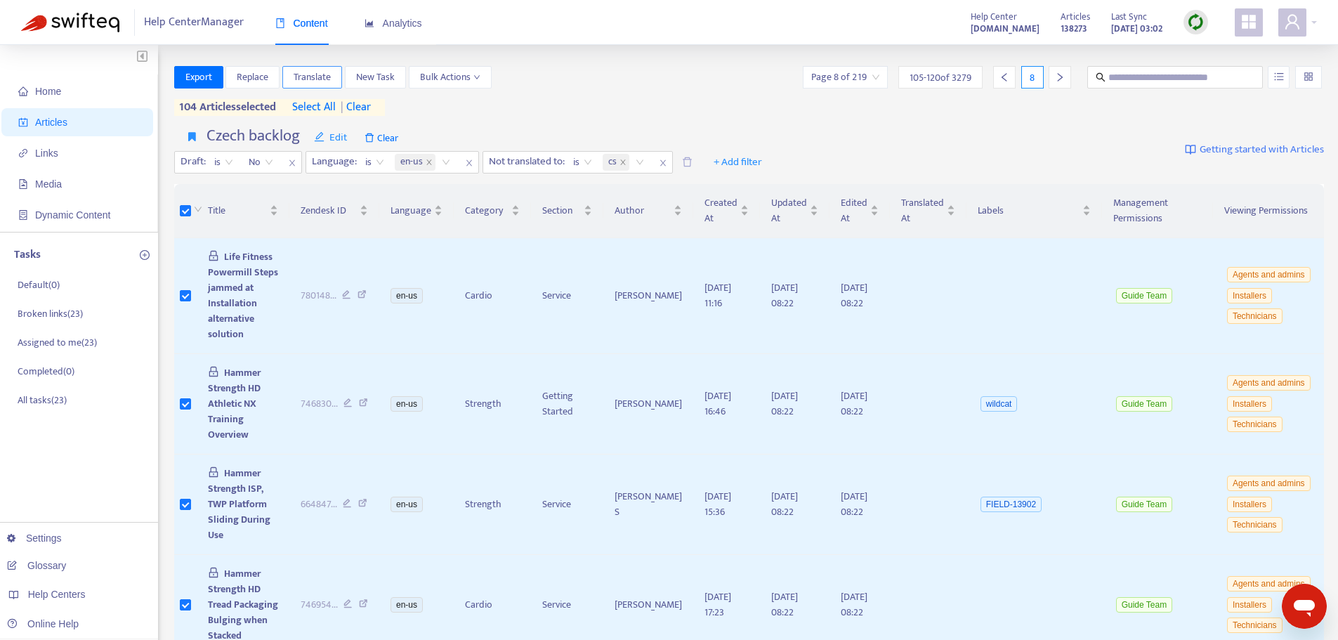
click at [324, 77] on span "Translate" at bounding box center [312, 77] width 37 height 15
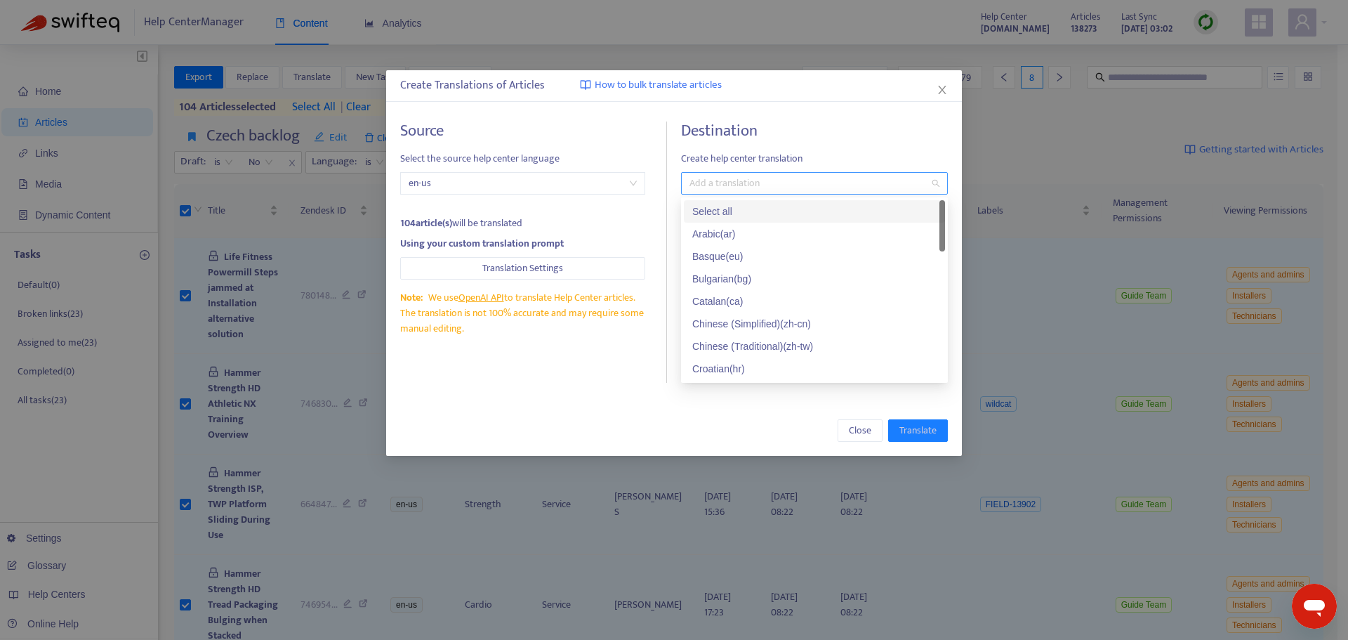
click at [756, 182] on div at bounding box center [808, 183] width 246 height 17
click at [713, 318] on div "Czech ( cs )" at bounding box center [814, 320] width 244 height 15
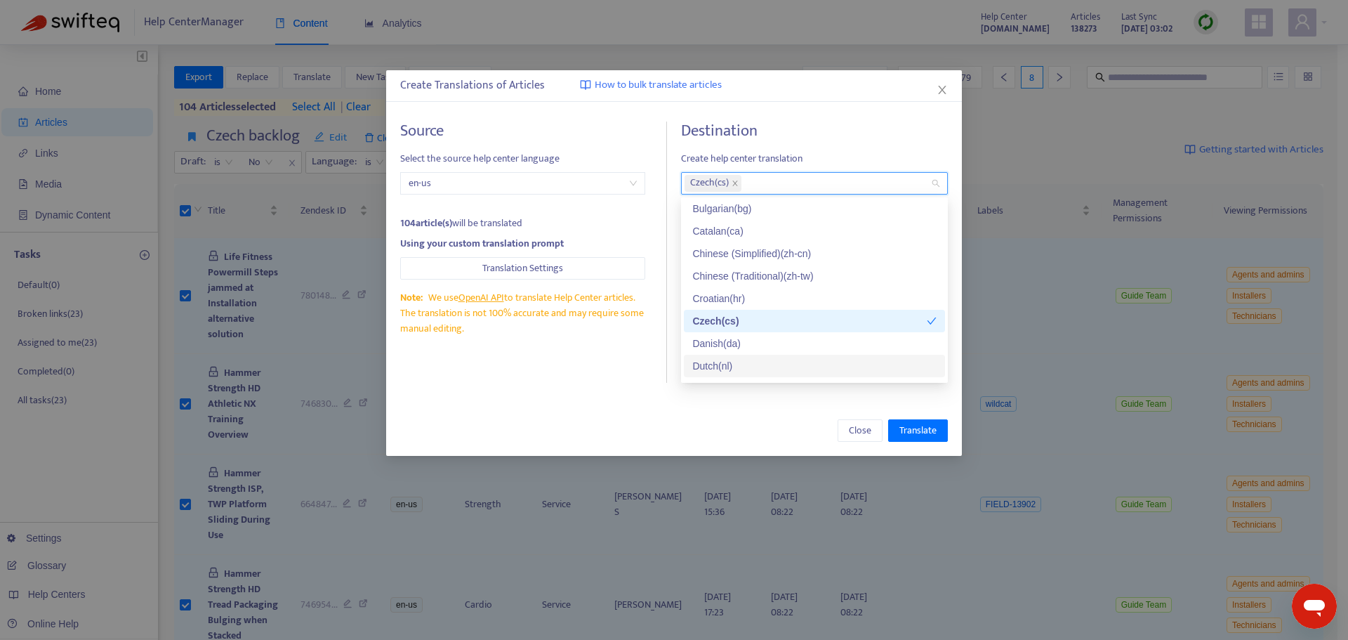
click at [624, 352] on div "Source Select the source help center language en-us 104 article(s) will be tran…" at bounding box center [533, 251] width 267 height 261
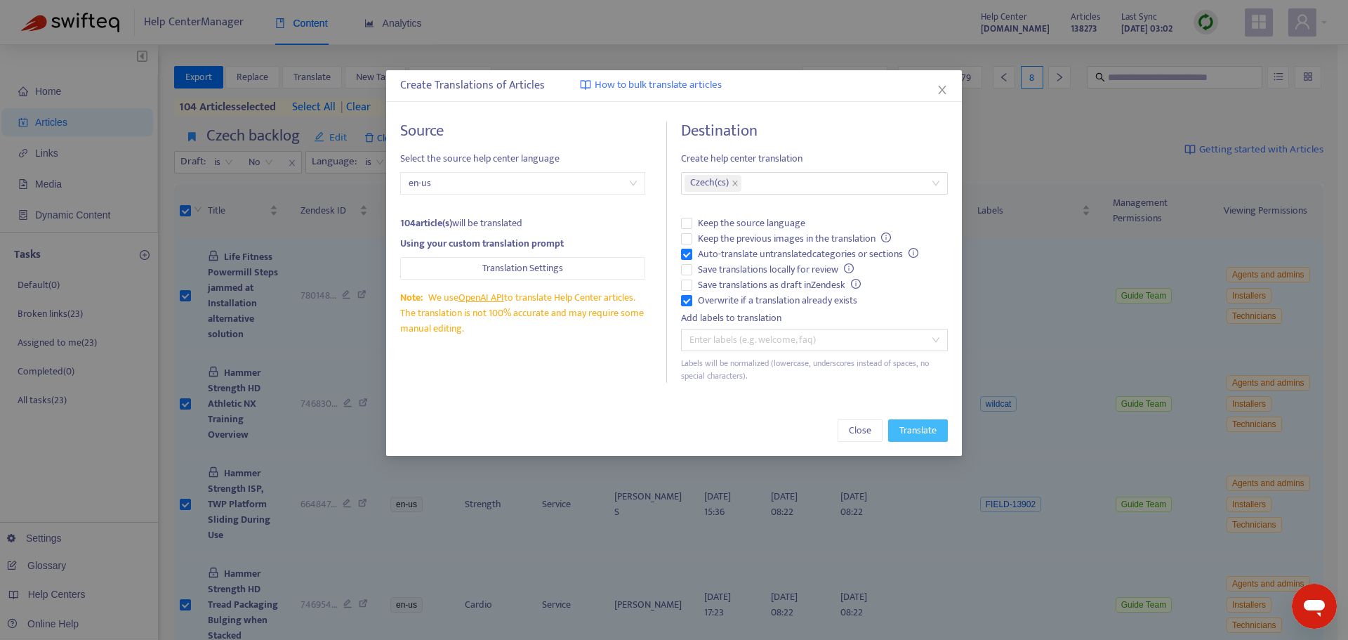
click at [910, 428] on span "Translate" at bounding box center [918, 430] width 37 height 15
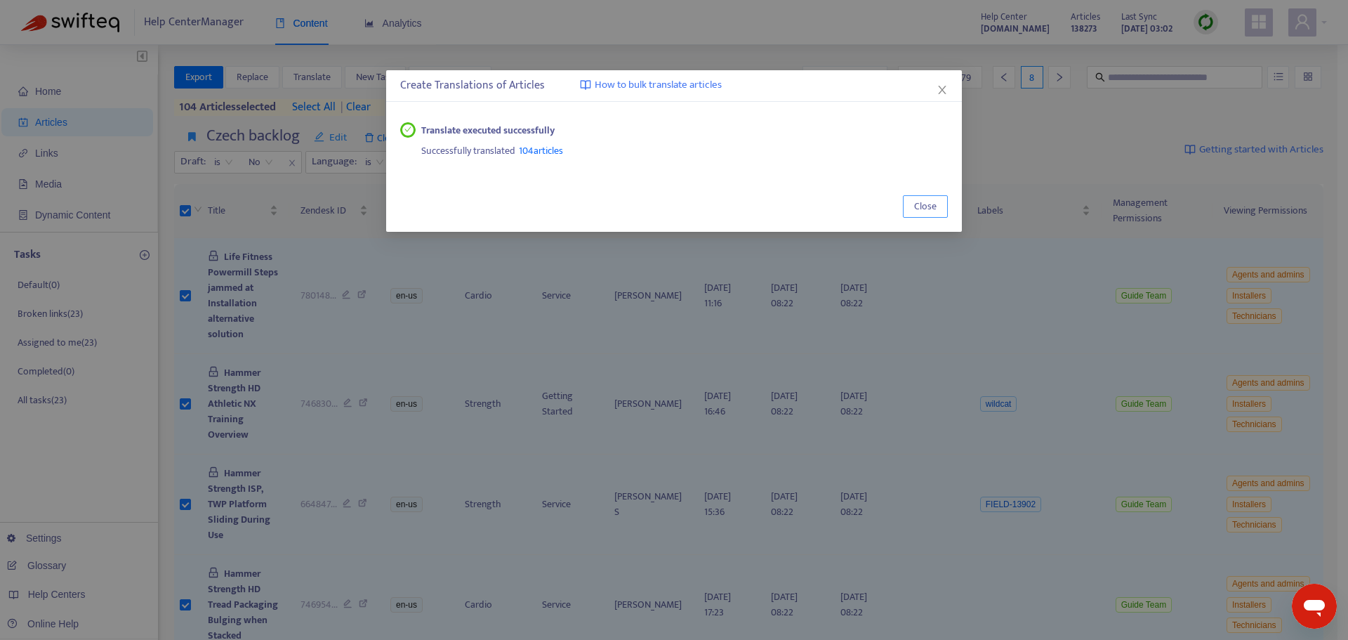
click at [927, 208] on span "Close" at bounding box center [925, 206] width 22 height 15
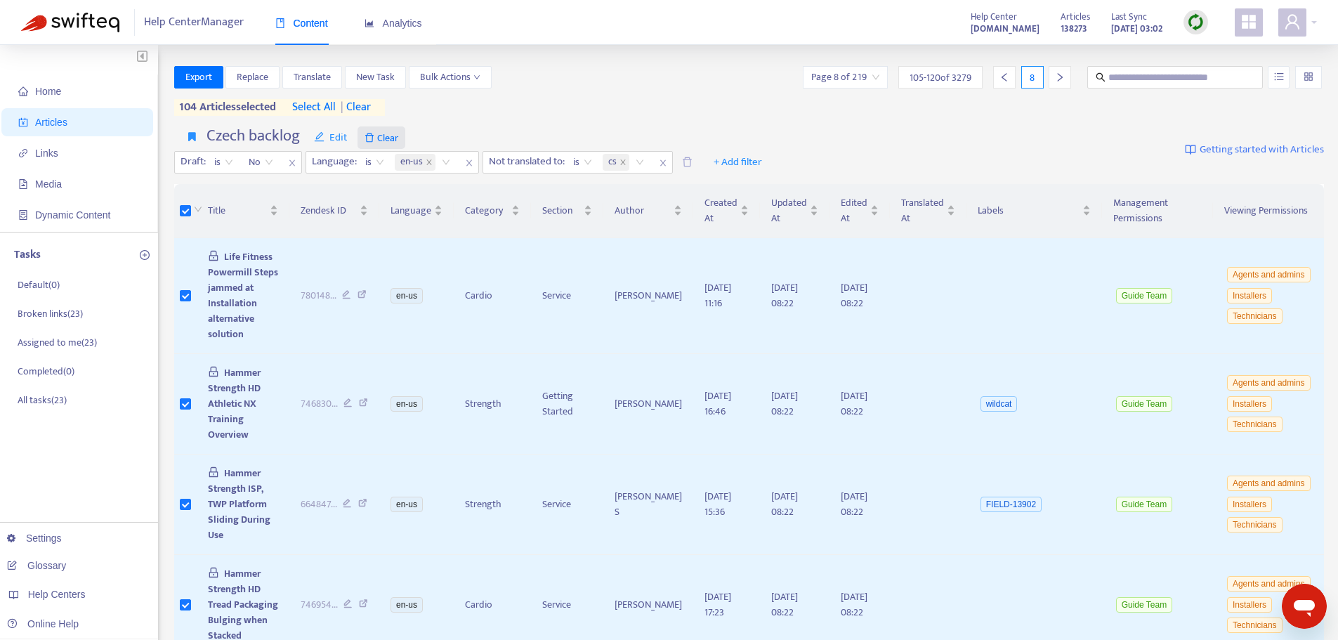
click at [376, 144] on span "Clear" at bounding box center [381, 137] width 48 height 22
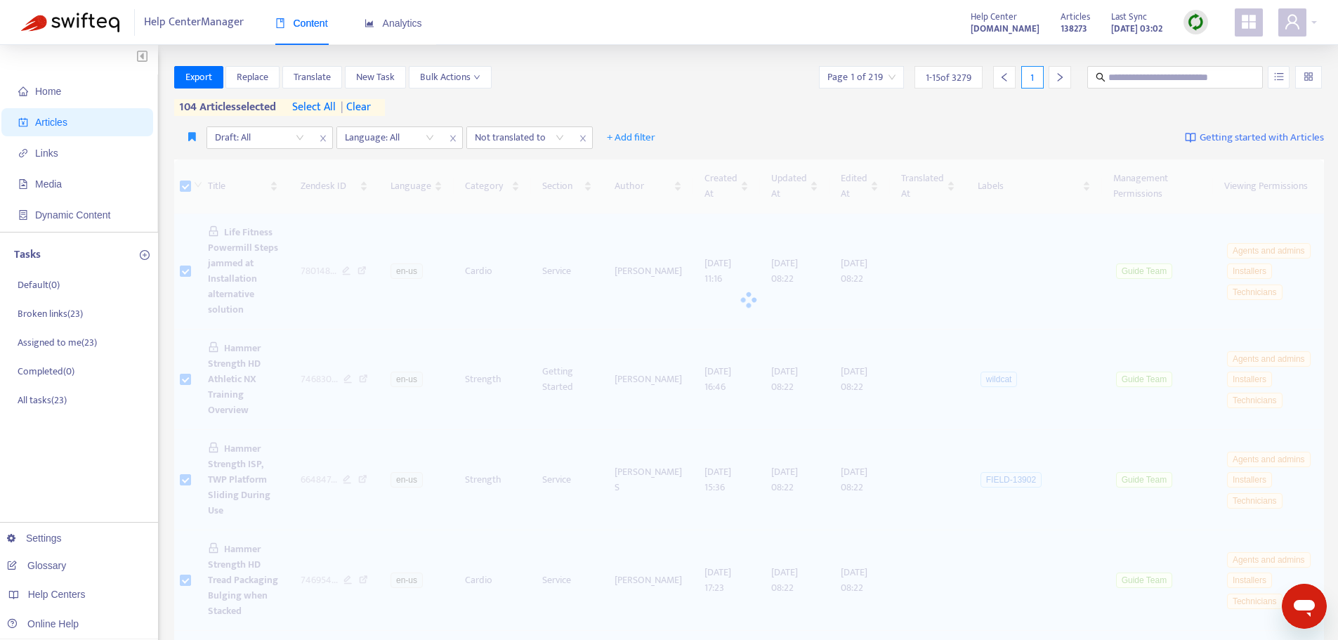
drag, startPoint x: 585, startPoint y: 142, endPoint x: 573, endPoint y: 139, distance: 12.3
click at [585, 141] on icon "close" at bounding box center [583, 138] width 8 height 8
click at [451, 142] on icon "close" at bounding box center [453, 138] width 8 height 8
click at [320, 142] on icon "close" at bounding box center [323, 138] width 8 height 8
click at [208, 165] on span "Czech backlog" at bounding box center [295, 165] width 212 height 15
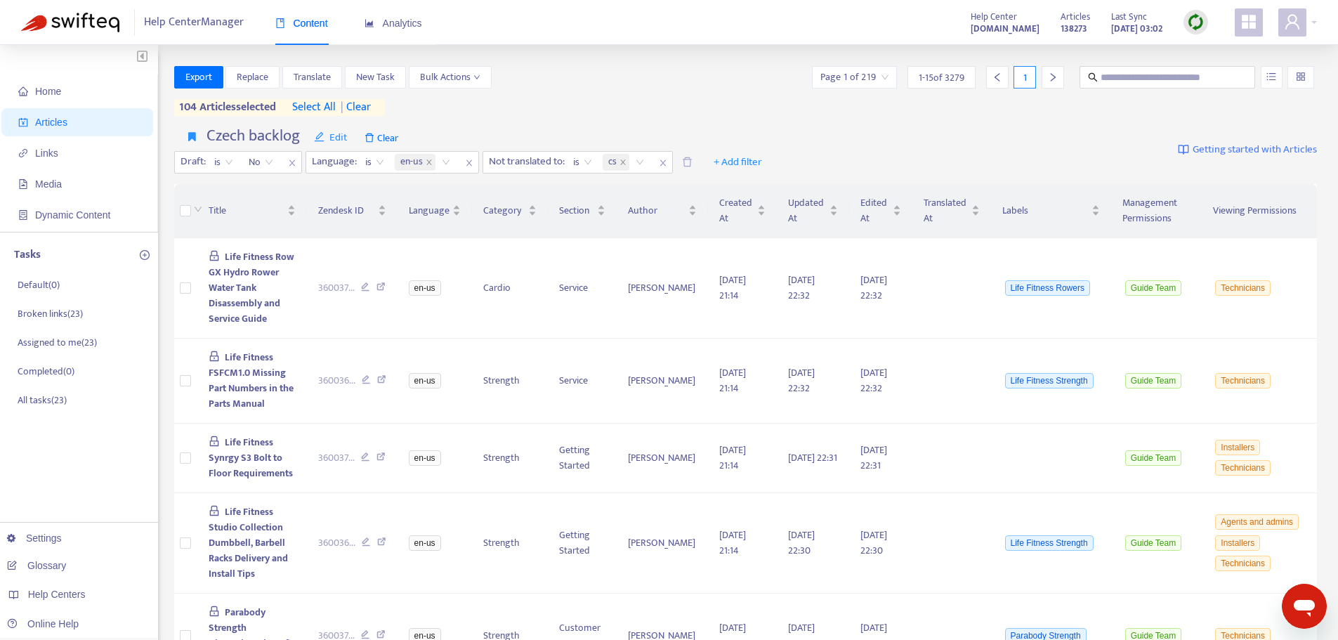
click at [1027, 78] on div "1" at bounding box center [1024, 77] width 22 height 22
click at [1025, 78] on div "1" at bounding box center [1024, 77] width 22 height 22
click at [1051, 76] on icon "right" at bounding box center [1053, 77] width 10 height 10
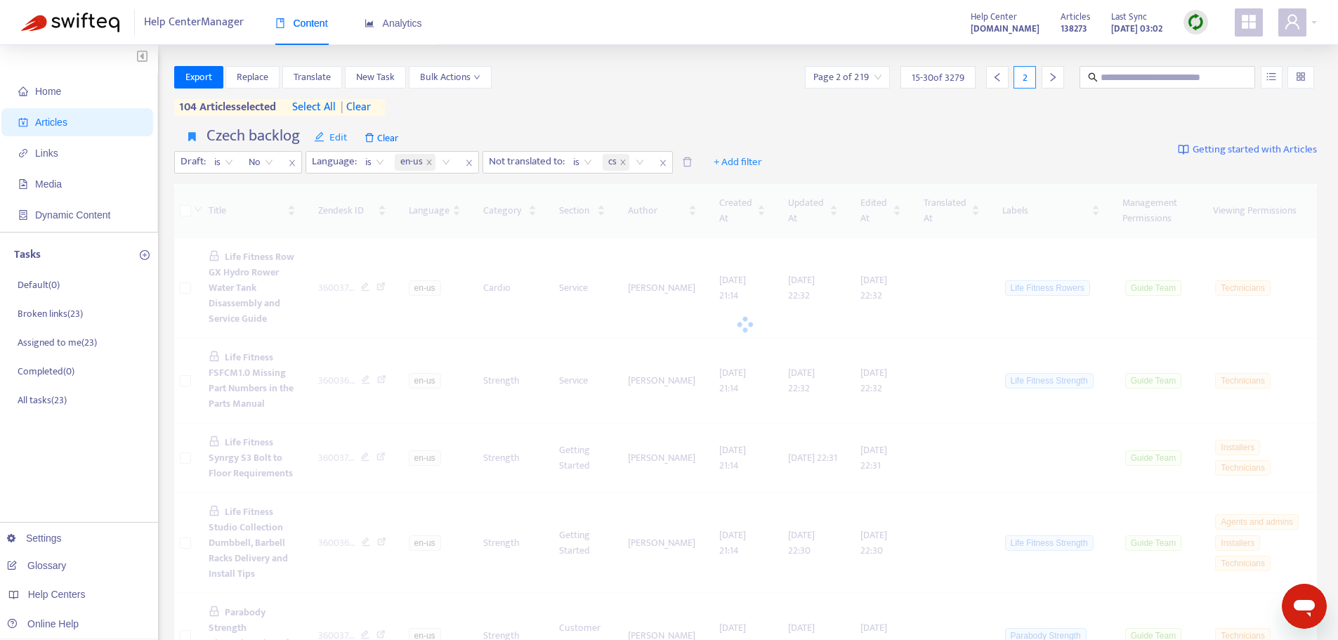
click at [1051, 76] on icon "right" at bounding box center [1053, 77] width 10 height 10
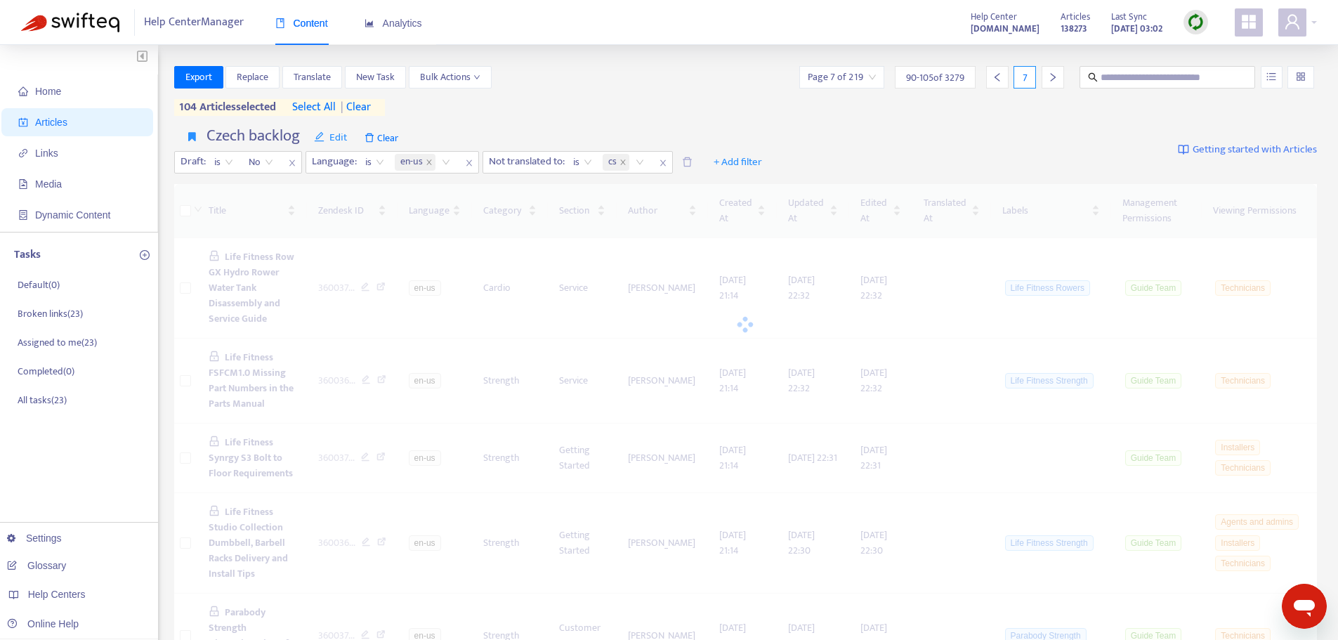
click at [1051, 76] on icon "right" at bounding box center [1053, 77] width 10 height 10
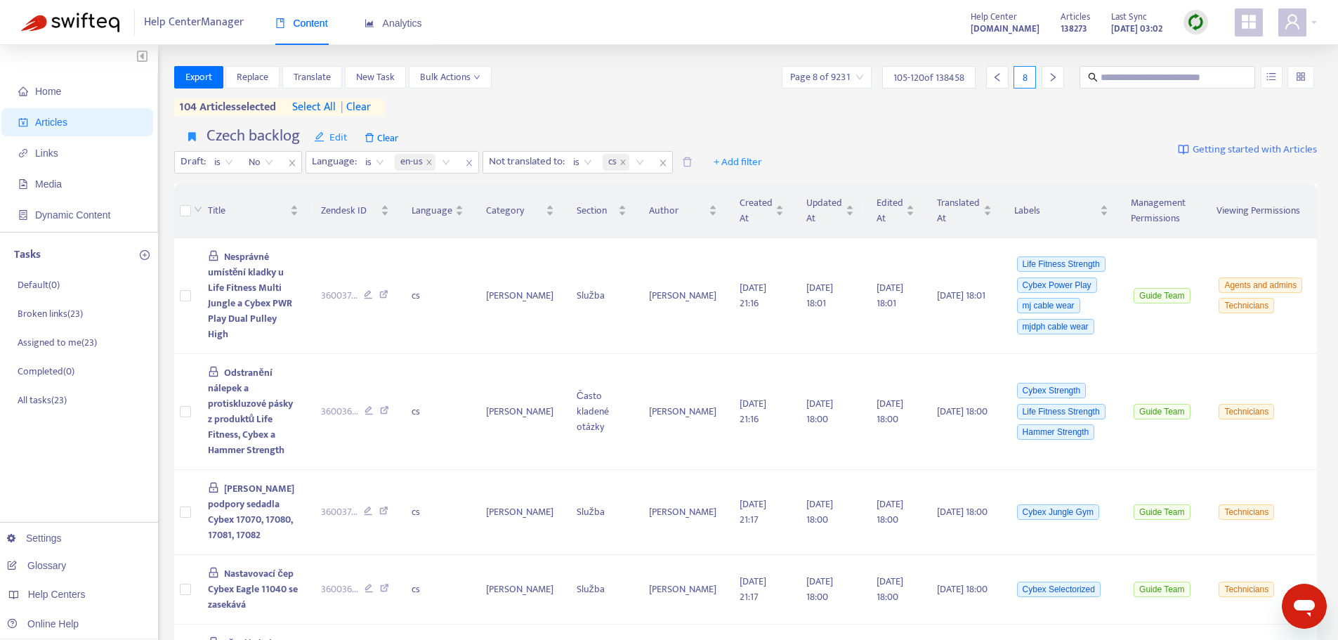
click at [947, 100] on div "Export Replace Translate New Task Bulk Actions Page 8 of 9231 105 - 120 of 1384…" at bounding box center [745, 91] width 1143 height 50
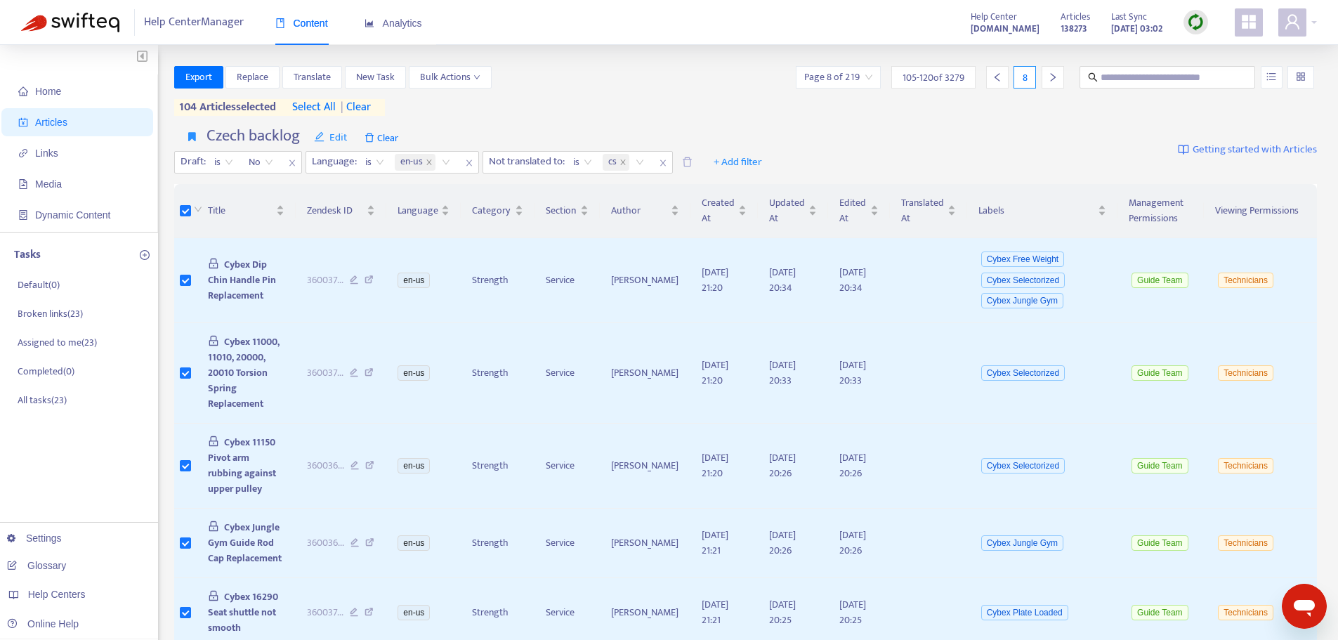
click at [947, 100] on div "Export Replace Translate New Task Bulk Actions Page 8 of 219 105 - 120 of 3279 …" at bounding box center [745, 91] width 1143 height 50
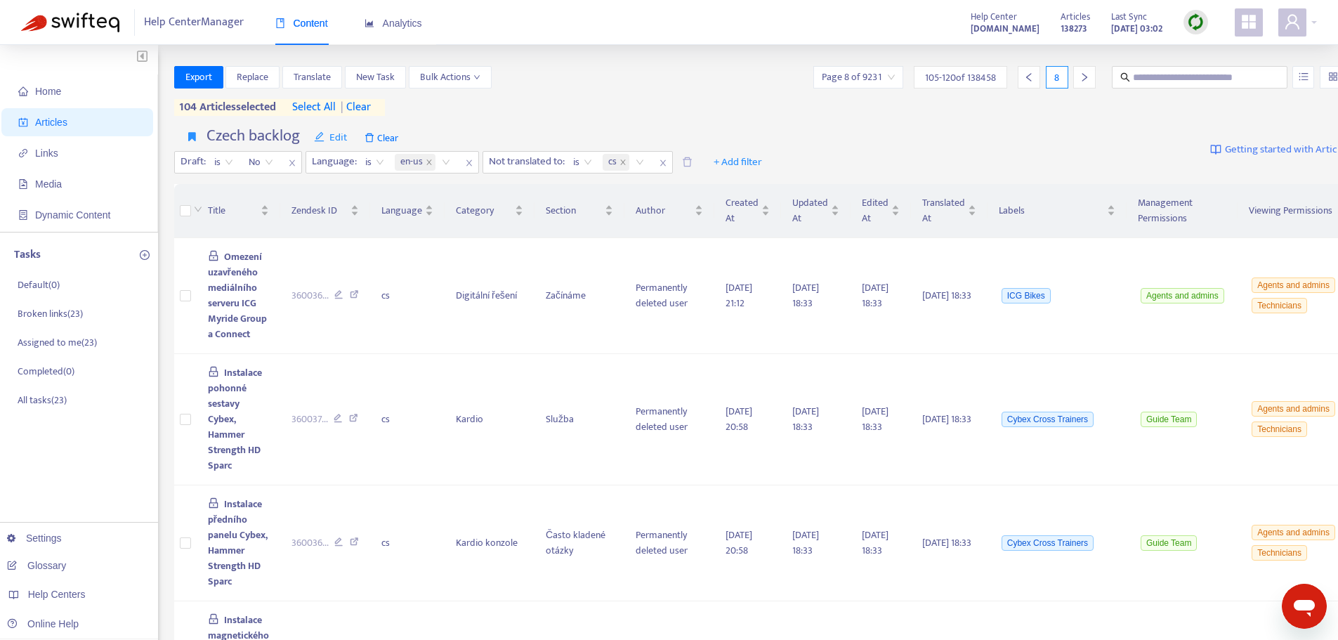
click at [367, 110] on span "| clear" at bounding box center [353, 107] width 35 height 17
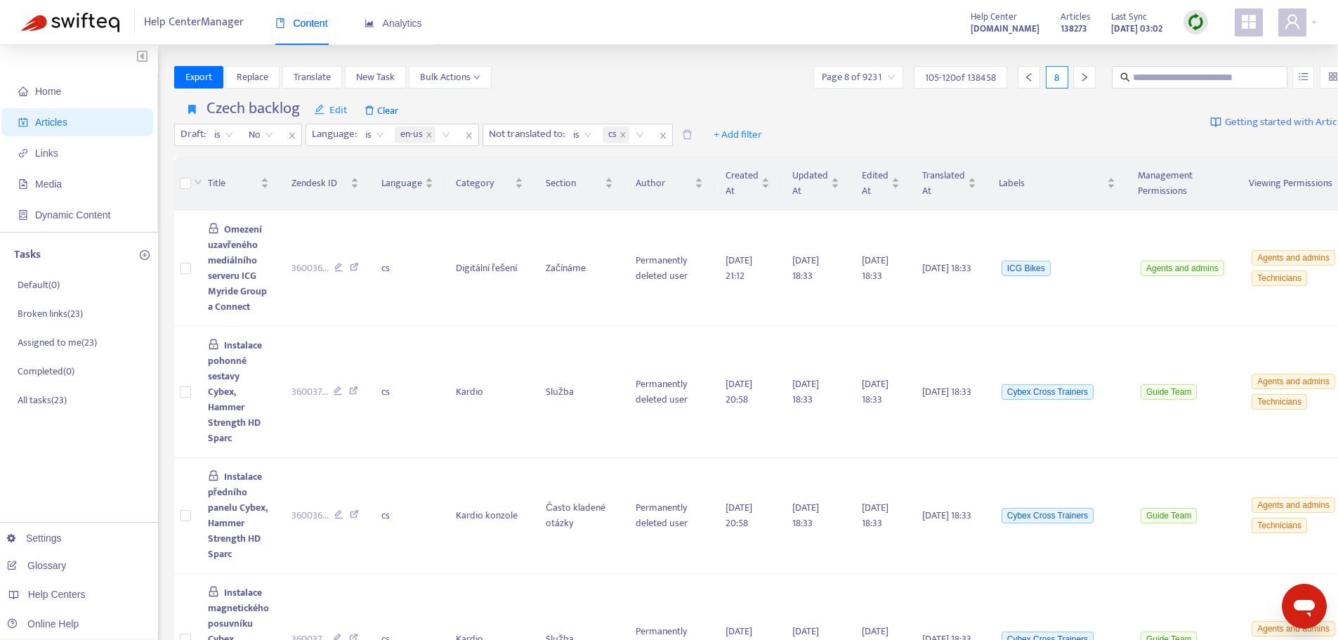
click at [609, 96] on div "Czech backlog Edit Clear Draft : is No Language : is en-us Not translated to : …" at bounding box center [761, 123] width 1175 height 58
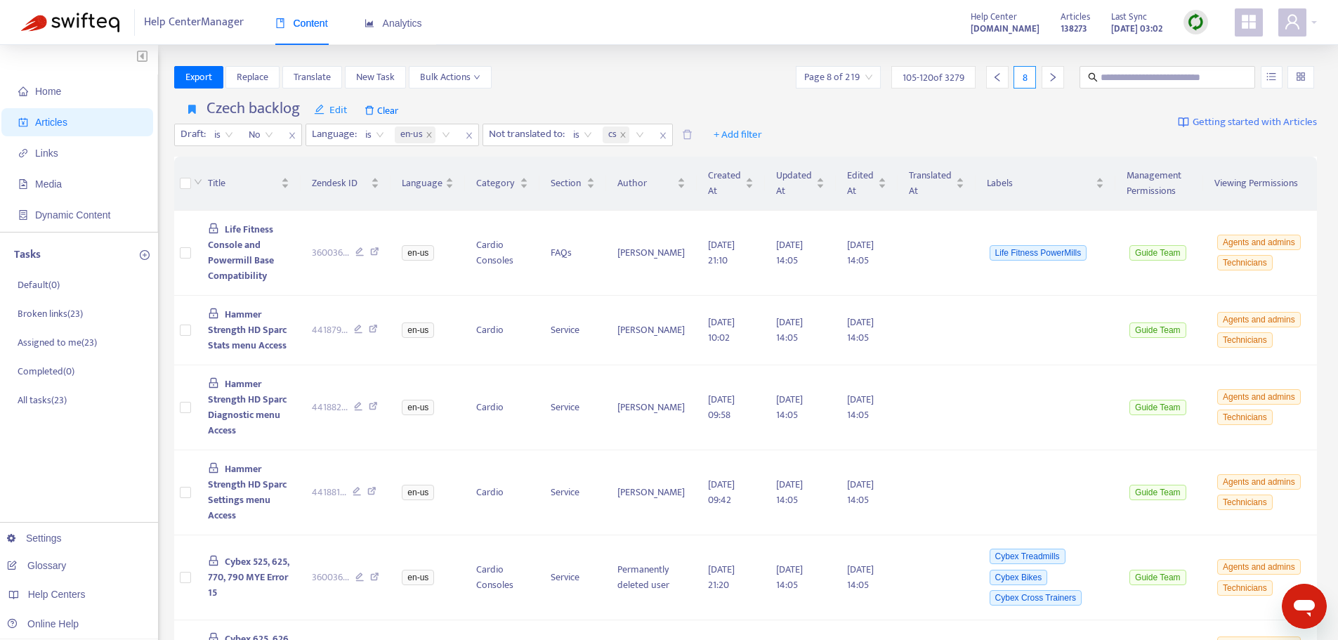
click at [603, 88] on div "Export Replace Translate New Task Bulk Actions Page 8 of 219 105 - 120 of 3279 8" at bounding box center [745, 80] width 1143 height 28
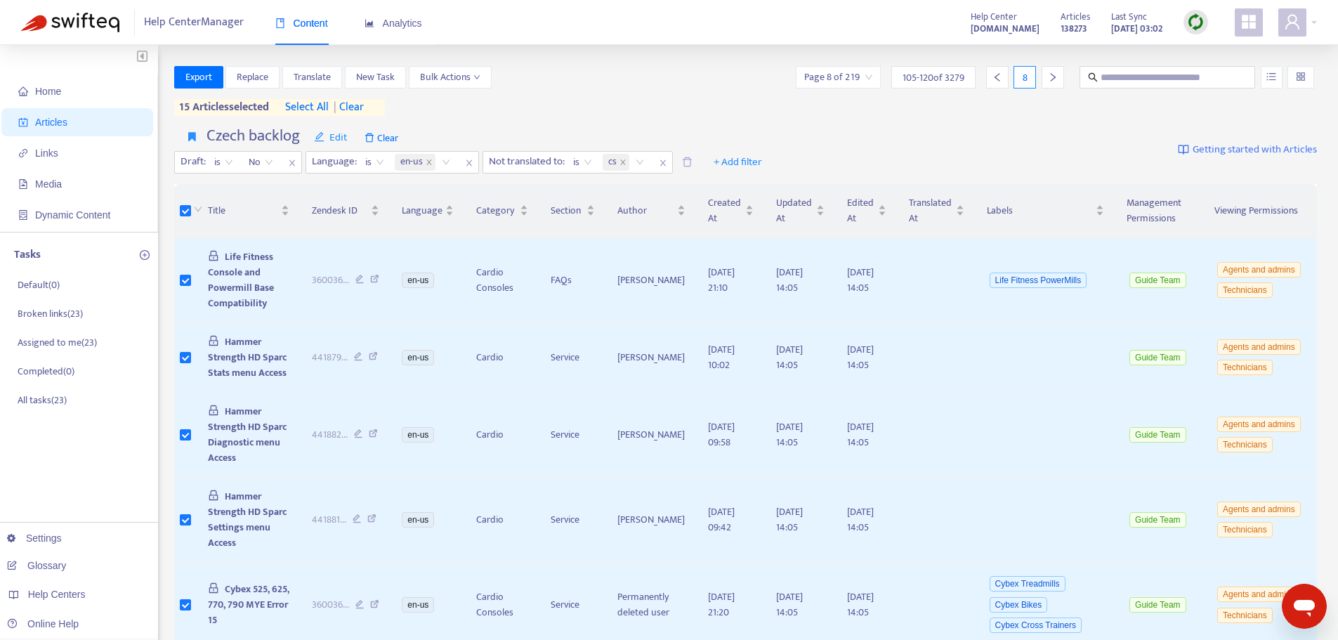
click at [1048, 74] on icon "right" at bounding box center [1053, 77] width 10 height 10
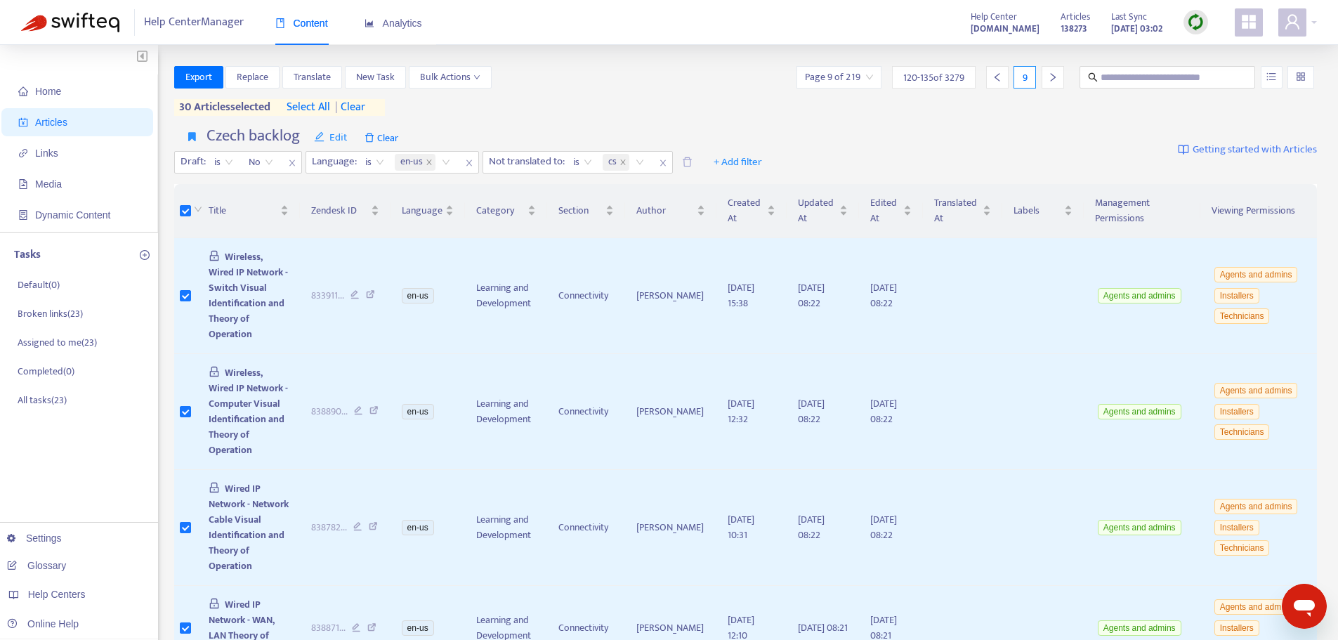
drag, startPoint x: 1055, startPoint y: 83, endPoint x: 965, endPoint y: 166, distance: 122.8
click at [1054, 81] on div at bounding box center [1052, 77] width 22 height 22
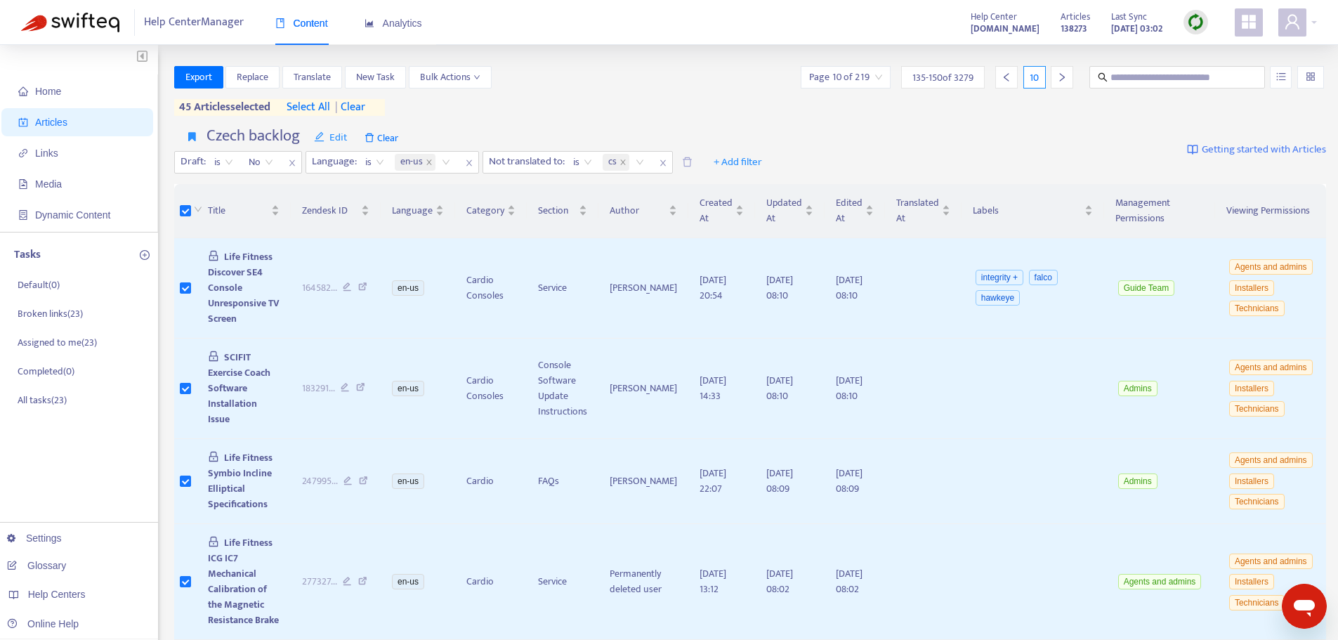
click at [1057, 81] on icon "right" at bounding box center [1062, 77] width 10 height 10
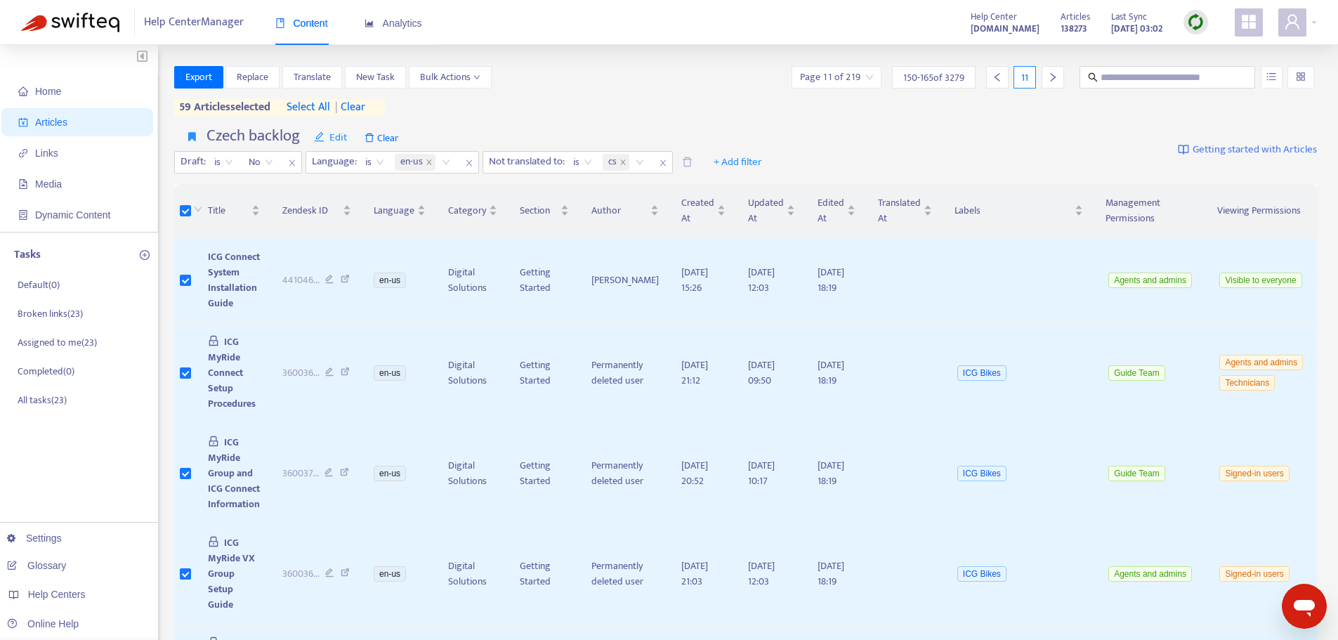
click at [1045, 81] on div at bounding box center [1052, 77] width 22 height 22
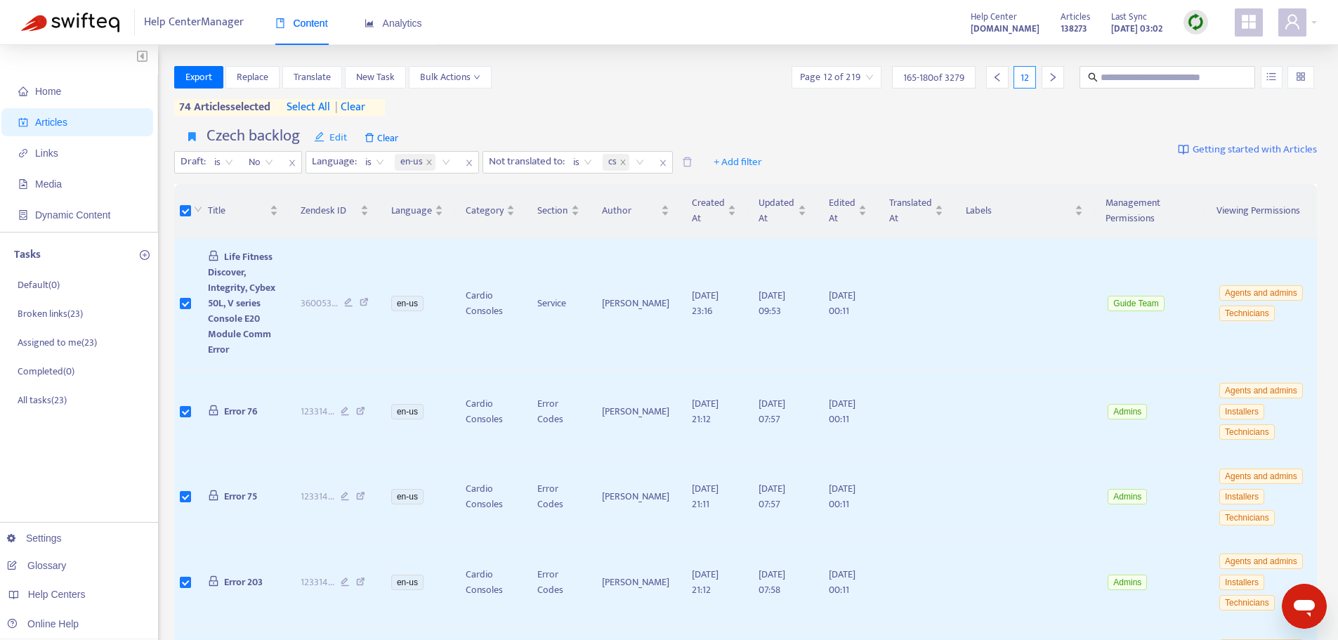
click at [1051, 73] on icon "right" at bounding box center [1053, 77] width 10 height 10
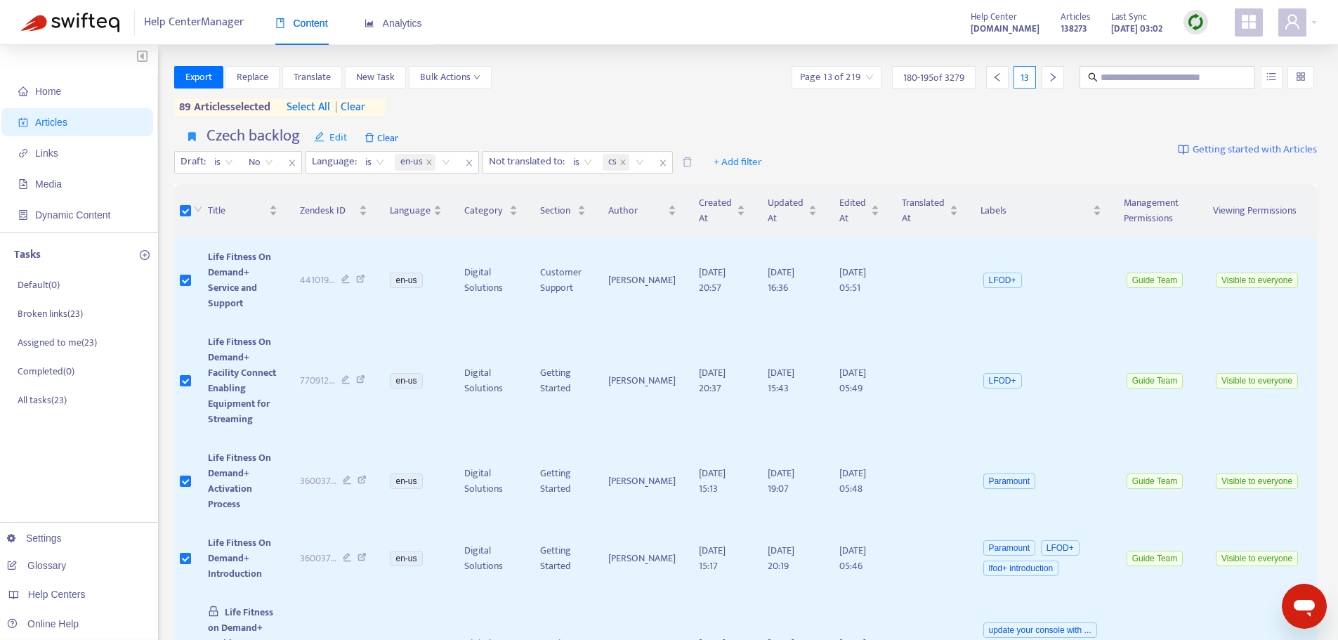
click at [1046, 77] on div at bounding box center [1052, 77] width 22 height 22
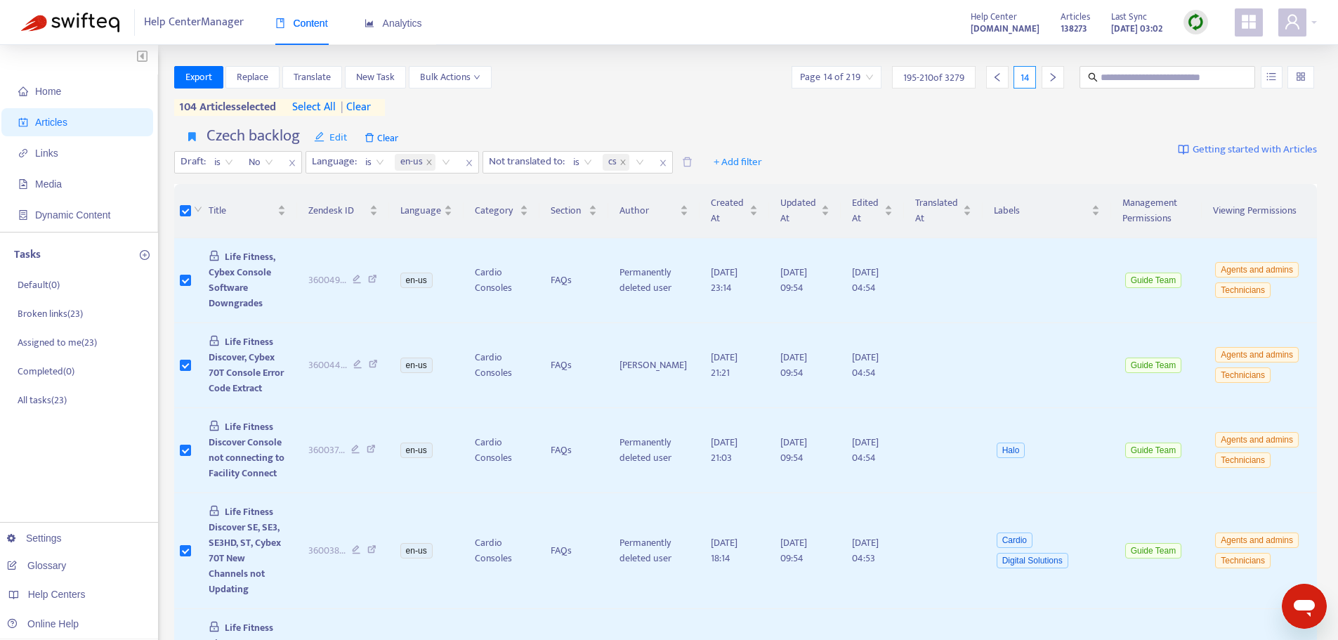
click at [1053, 78] on icon "right" at bounding box center [1053, 77] width 10 height 10
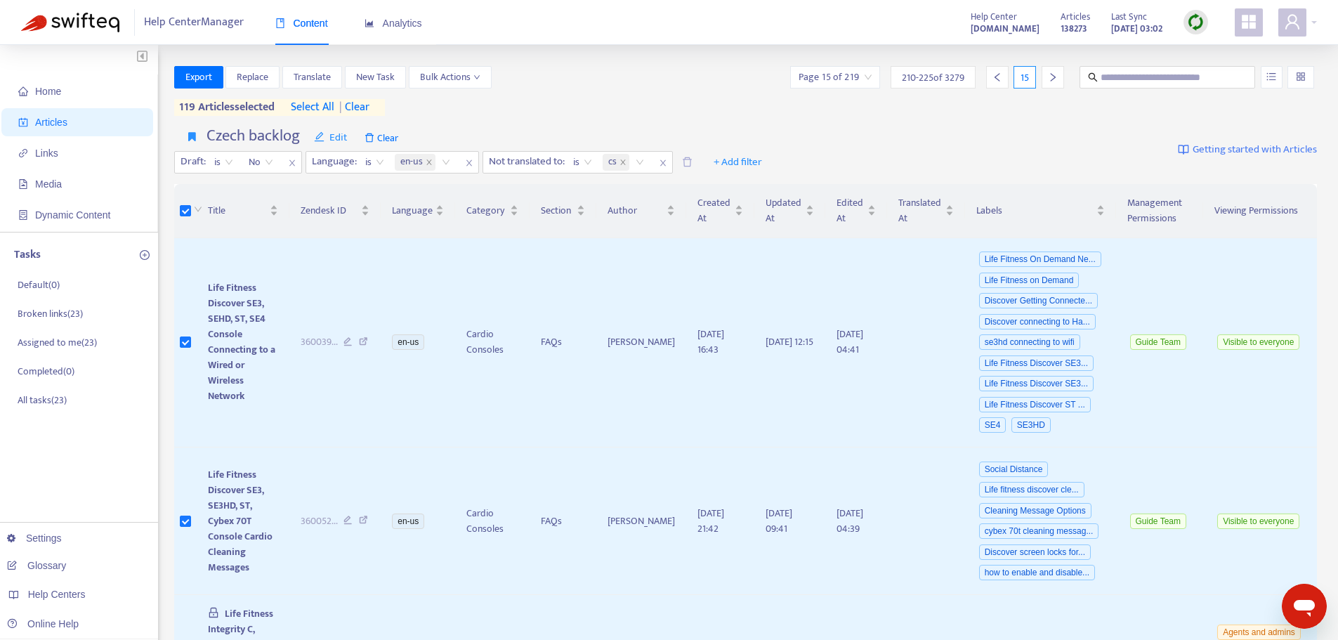
click at [1054, 76] on icon "right" at bounding box center [1053, 77] width 10 height 10
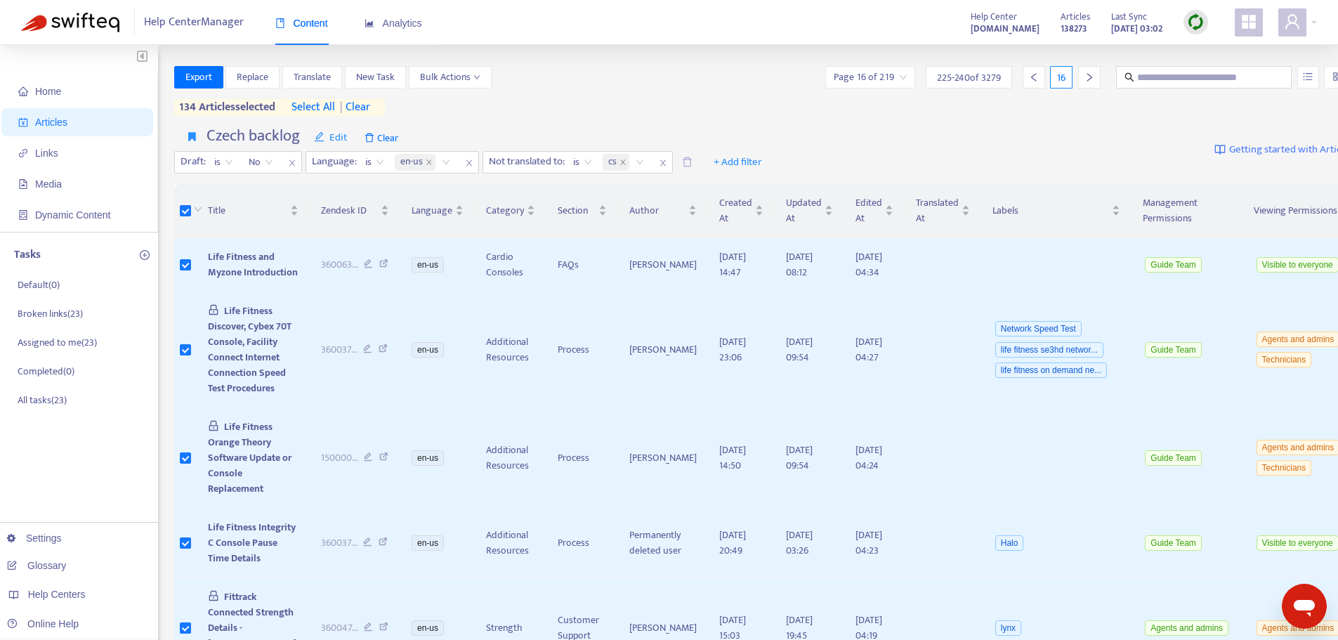
click at [1084, 76] on icon "right" at bounding box center [1089, 77] width 10 height 10
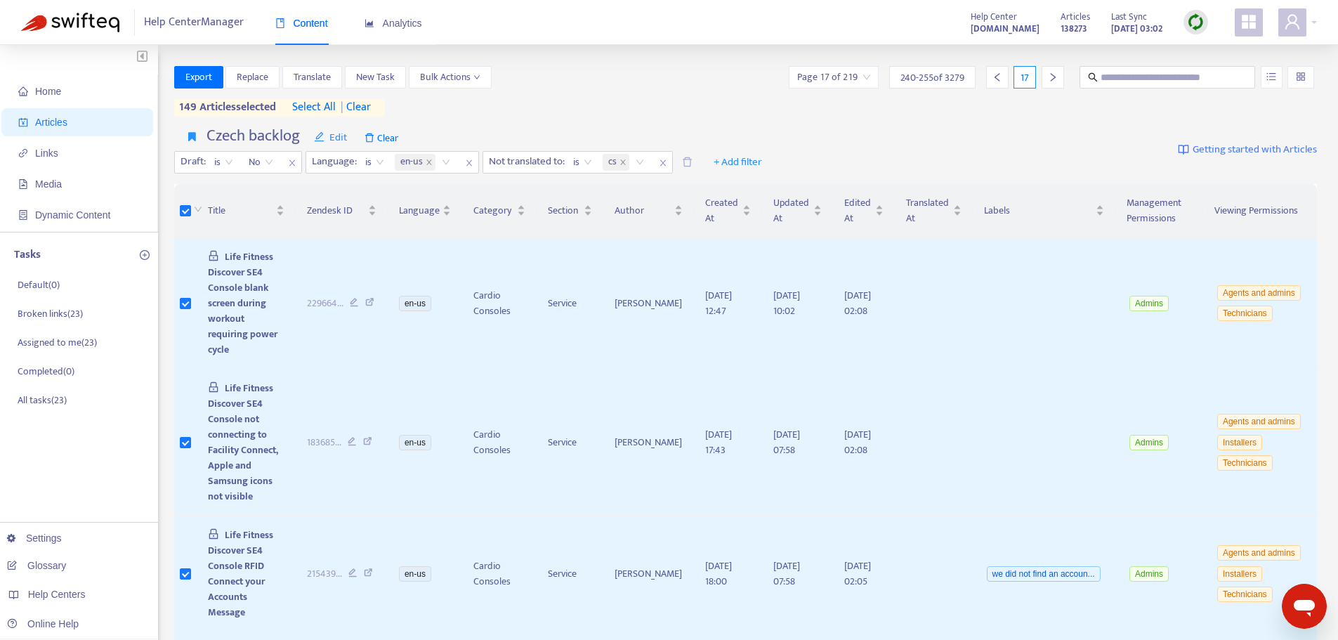
click at [1048, 78] on icon "right" at bounding box center [1053, 77] width 10 height 10
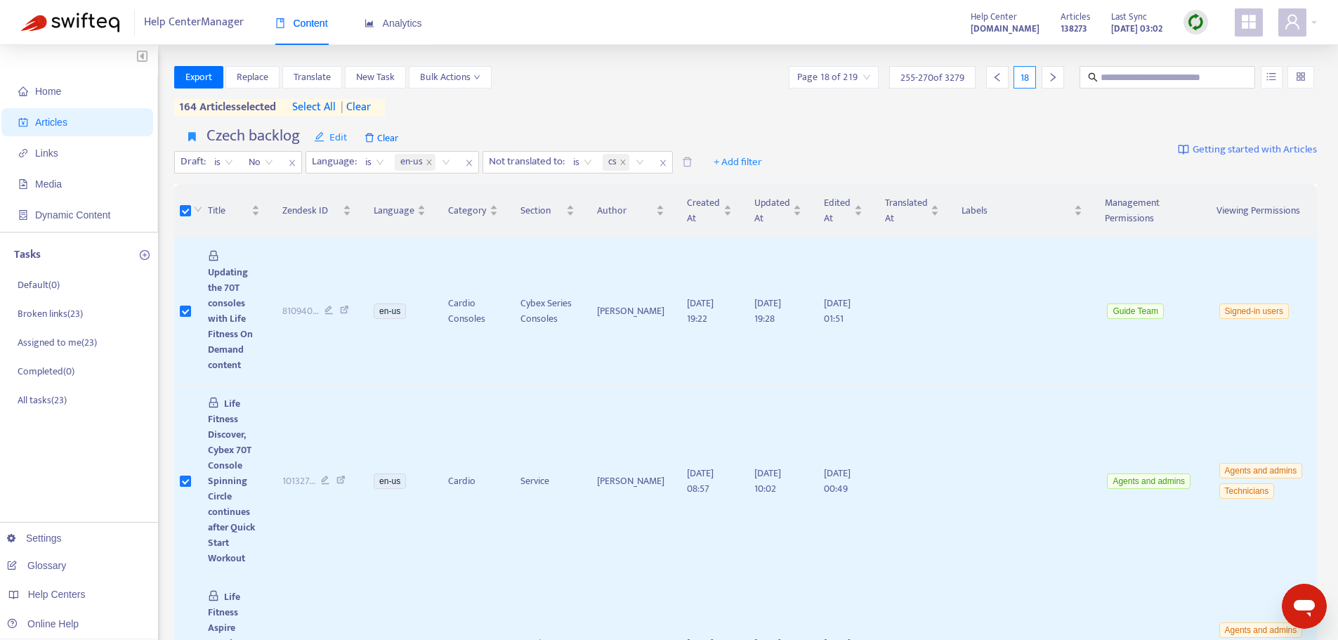
click at [1053, 80] on icon "right" at bounding box center [1053, 77] width 10 height 10
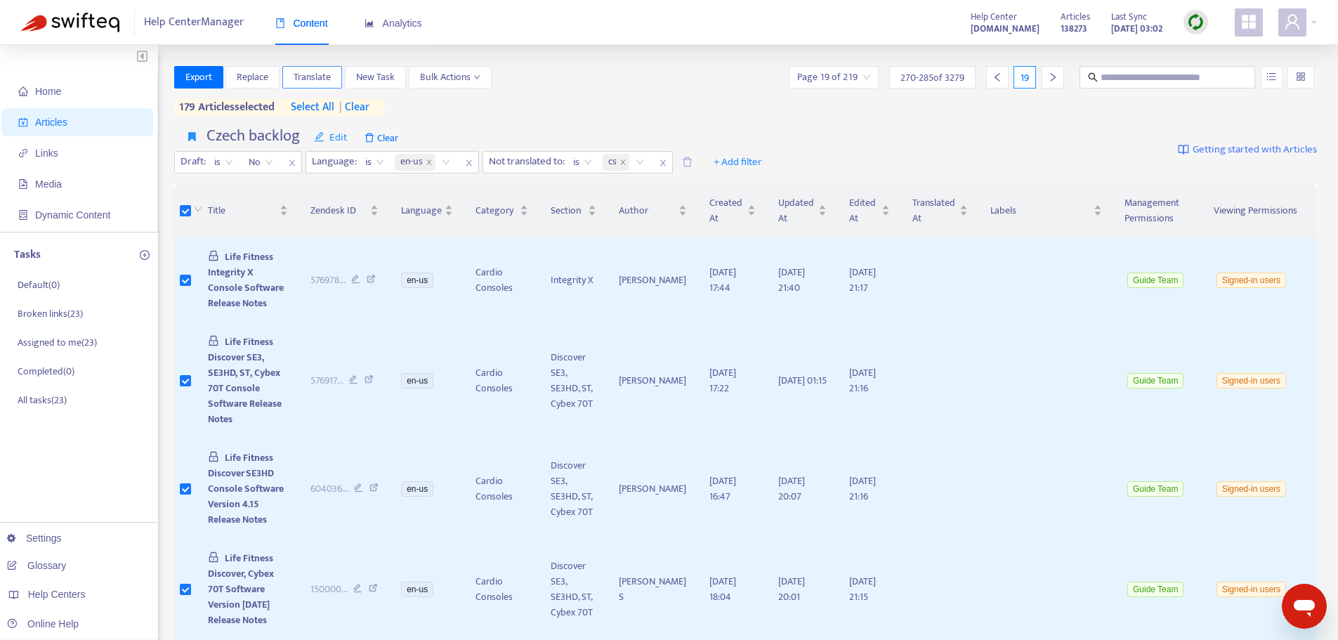
click at [314, 81] on span "Translate" at bounding box center [312, 77] width 37 height 15
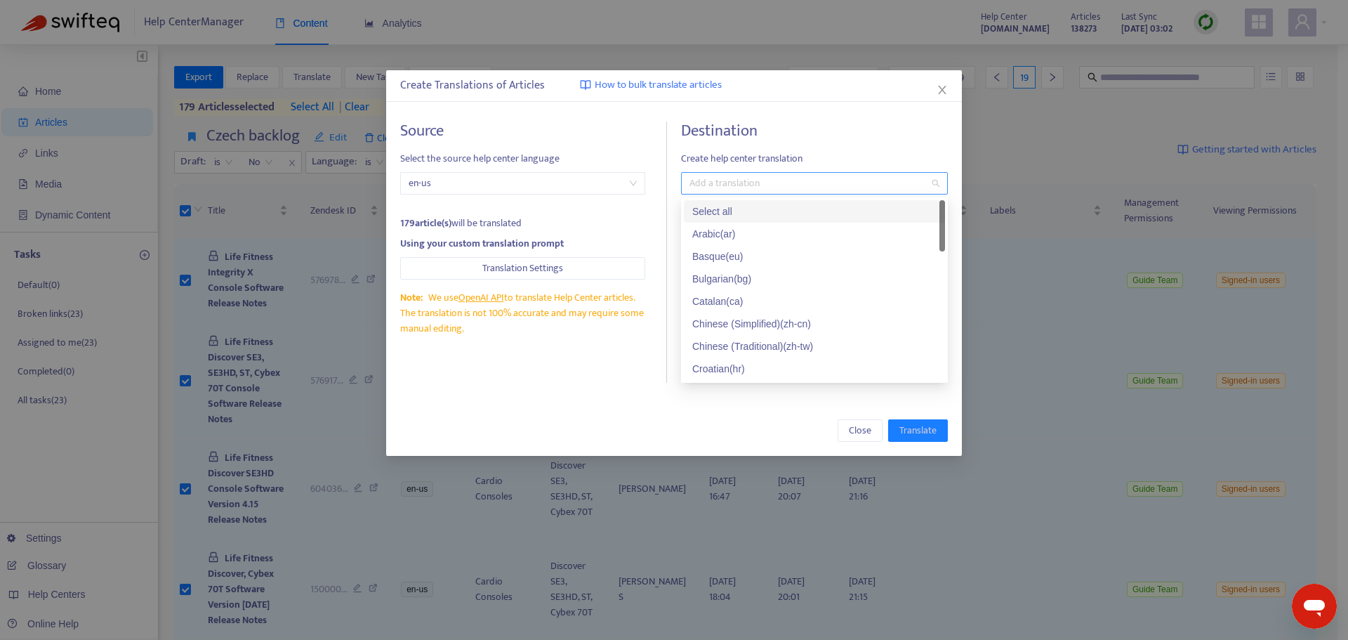
click at [718, 182] on div at bounding box center [808, 183] width 246 height 17
click at [721, 317] on div "Czech ( cs )" at bounding box center [814, 320] width 244 height 15
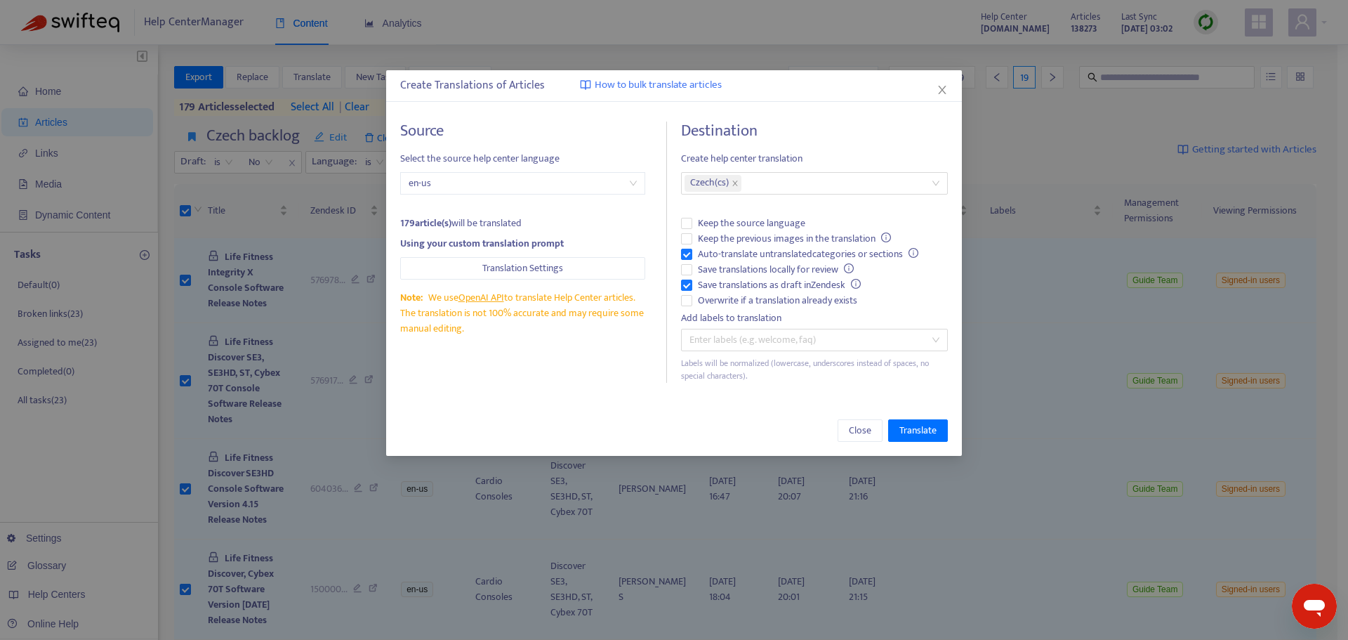
click at [620, 384] on div "Source Select the source help center language en-us 179 article(s) will be tran…" at bounding box center [674, 251] width 576 height 289
click at [926, 427] on span "Translate" at bounding box center [918, 430] width 37 height 15
